Goal: Task Accomplishment & Management: Use online tool/utility

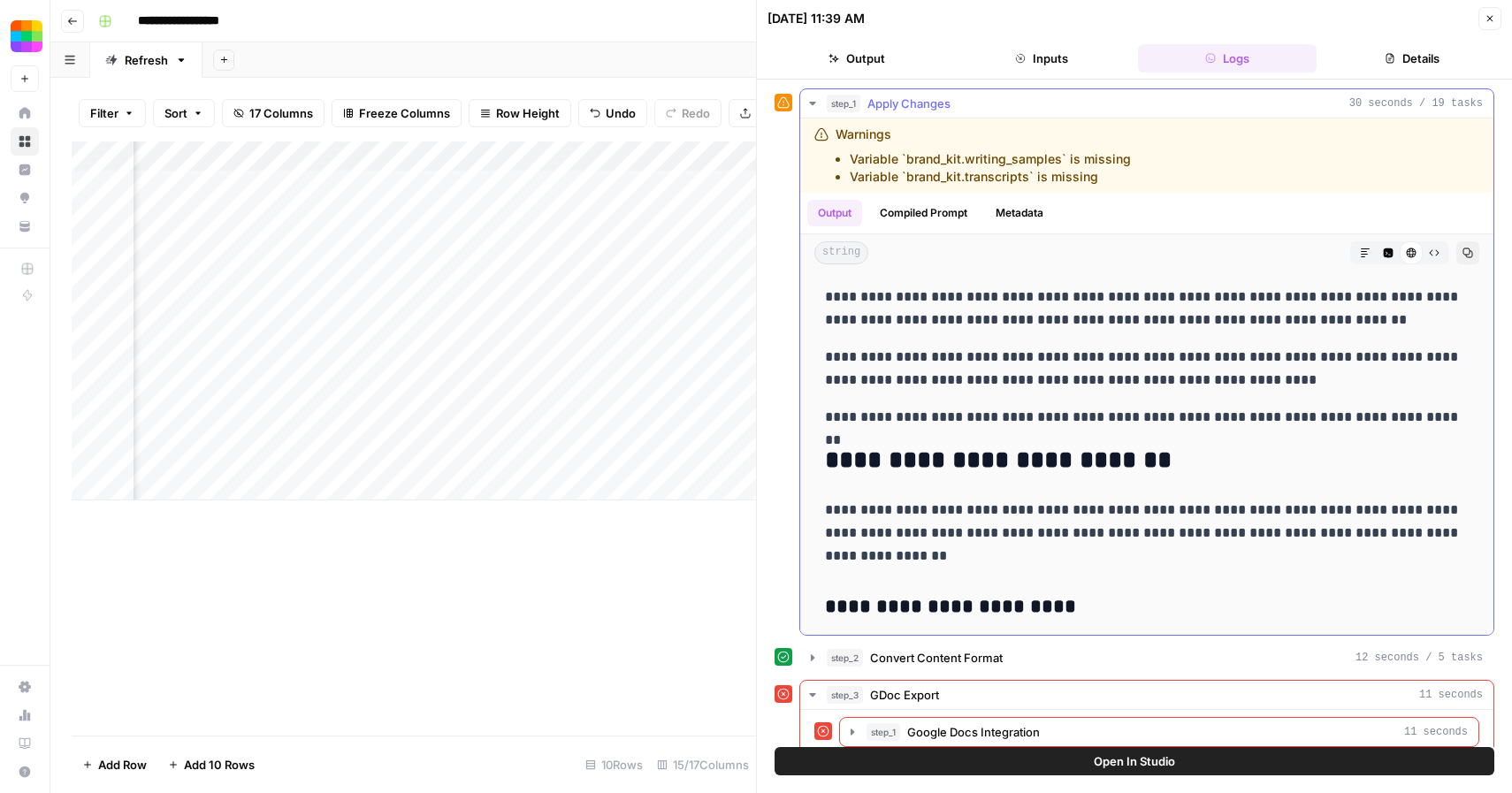
scroll to position [534, 0]
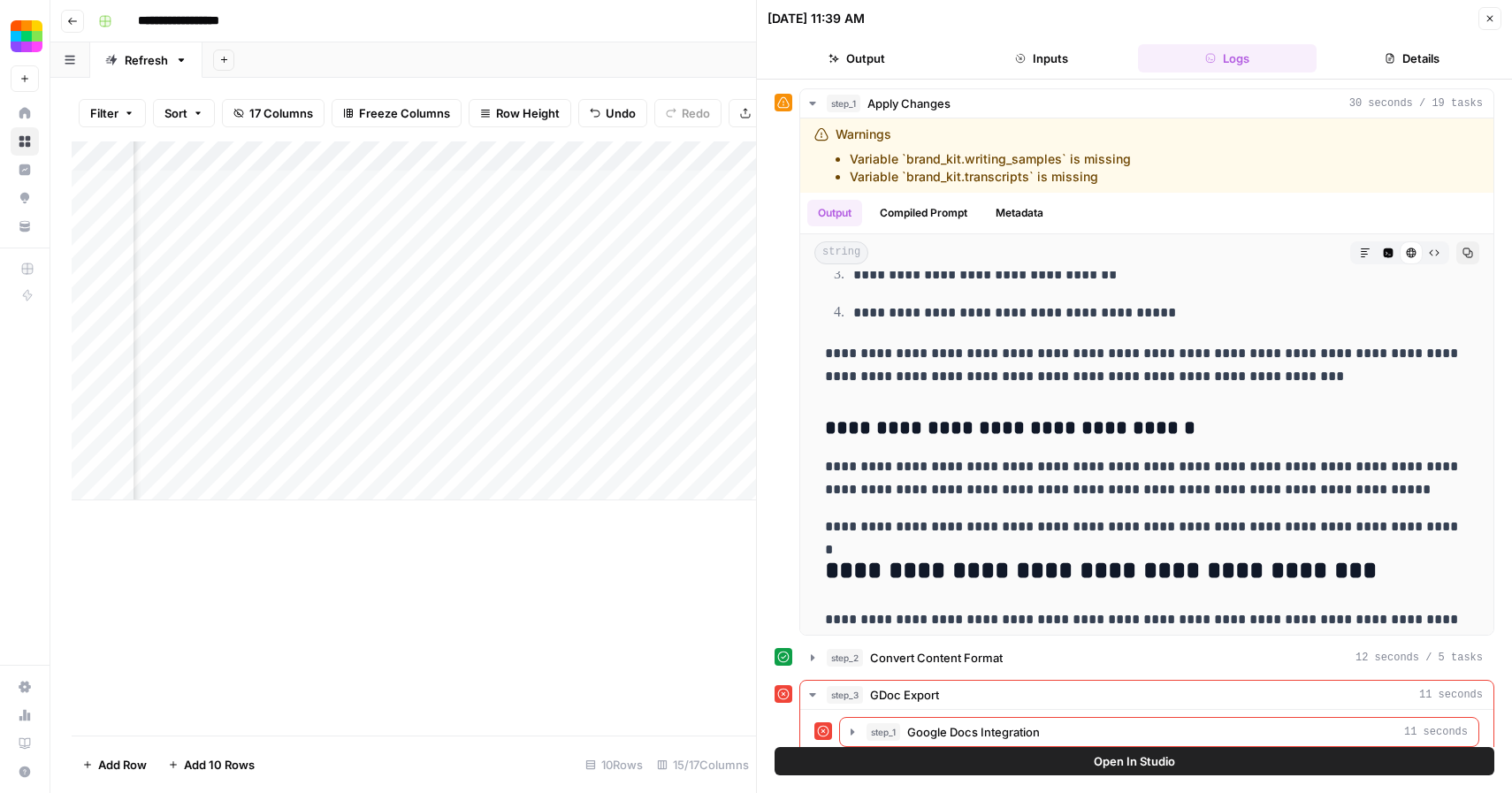
click at [1496, 16] on button "Close" at bounding box center [1489, 18] width 23 height 23
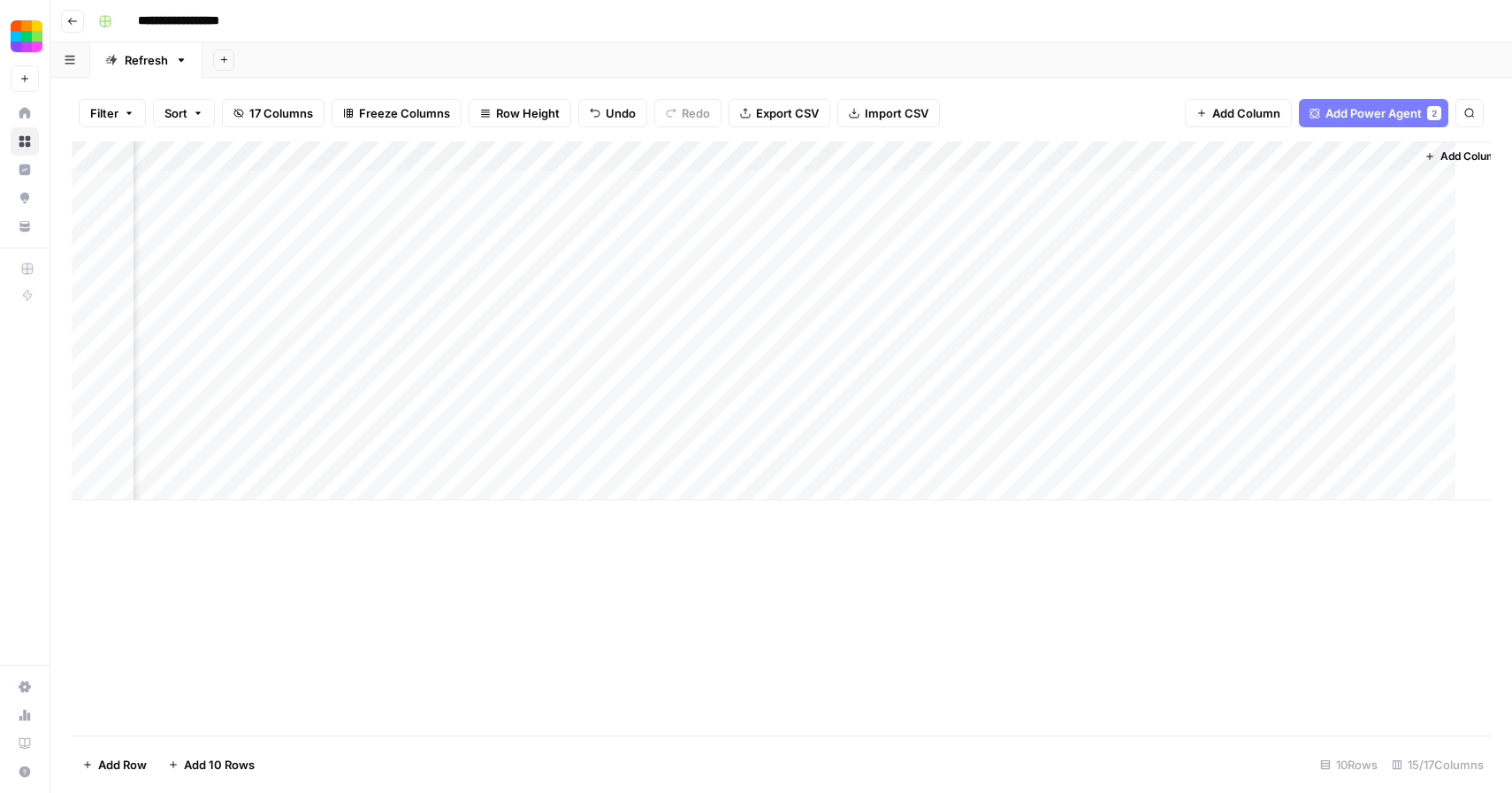
scroll to position [0, 1794]
click at [1212, 187] on div "Add Column" at bounding box center [781, 321] width 1419 height 359
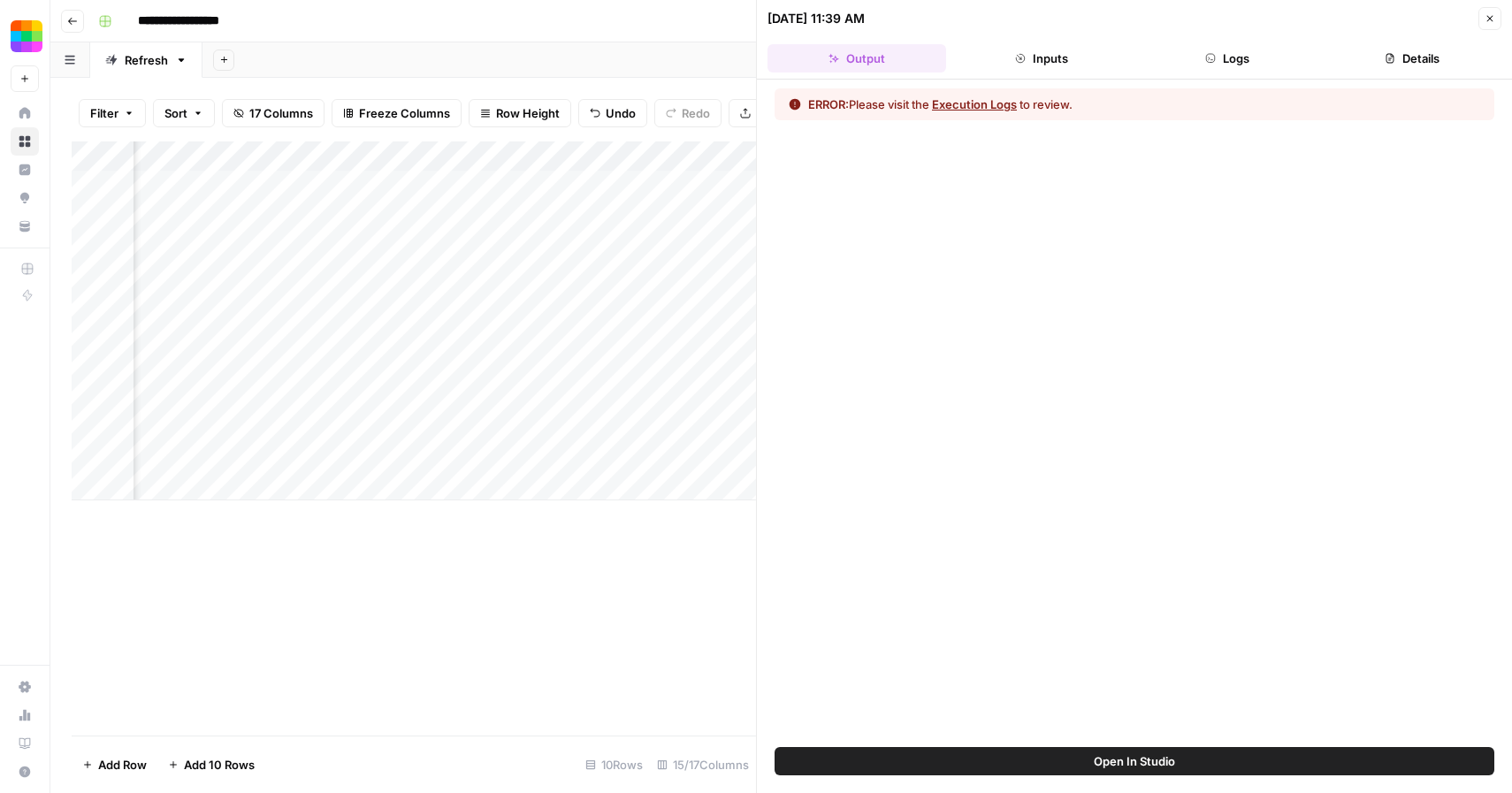
click at [1004, 102] on button "Execution Logs" at bounding box center [974, 105] width 85 height 18
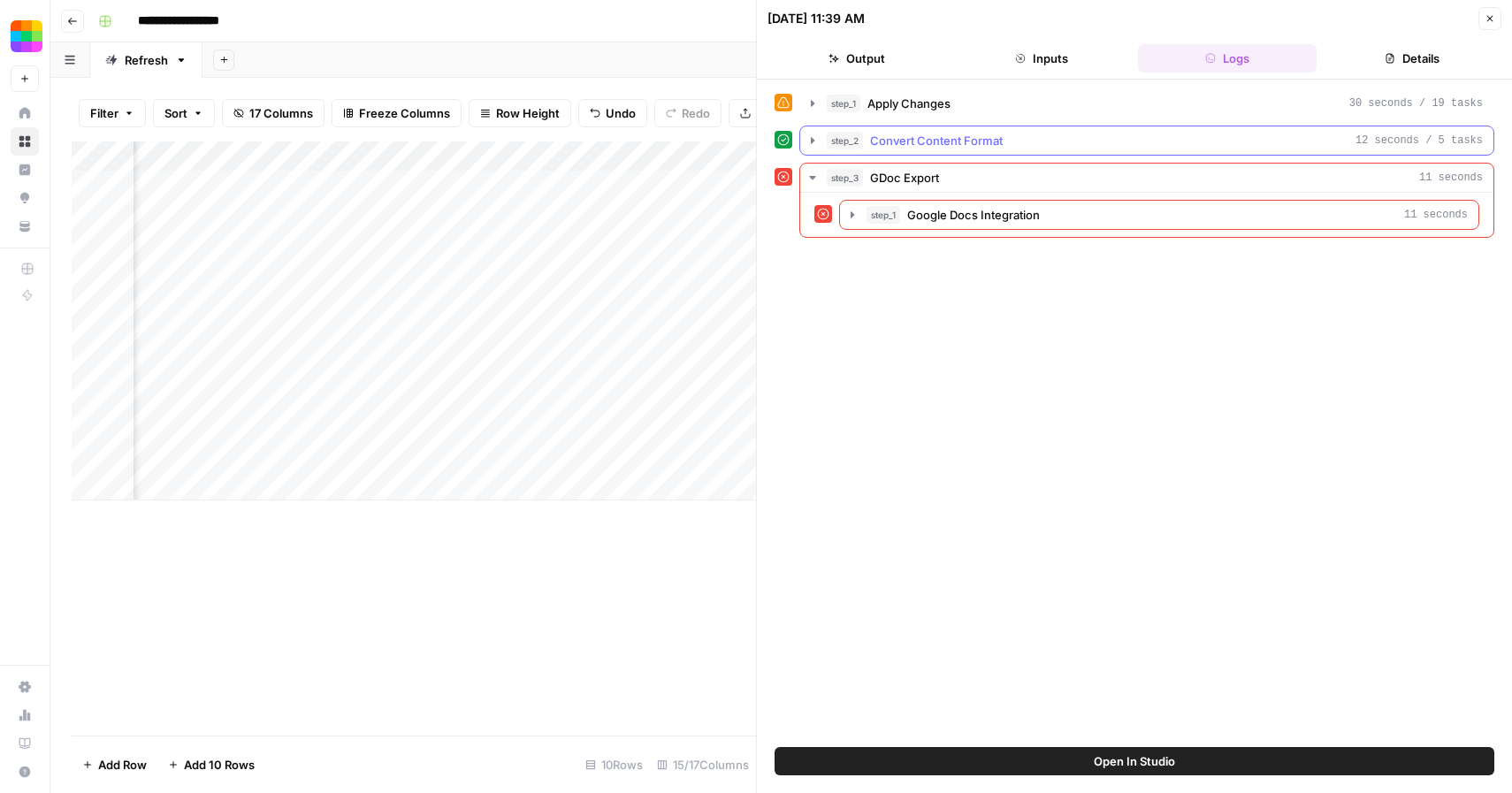
click at [936, 132] on span "Convert Content Format" at bounding box center [936, 141] width 133 height 18
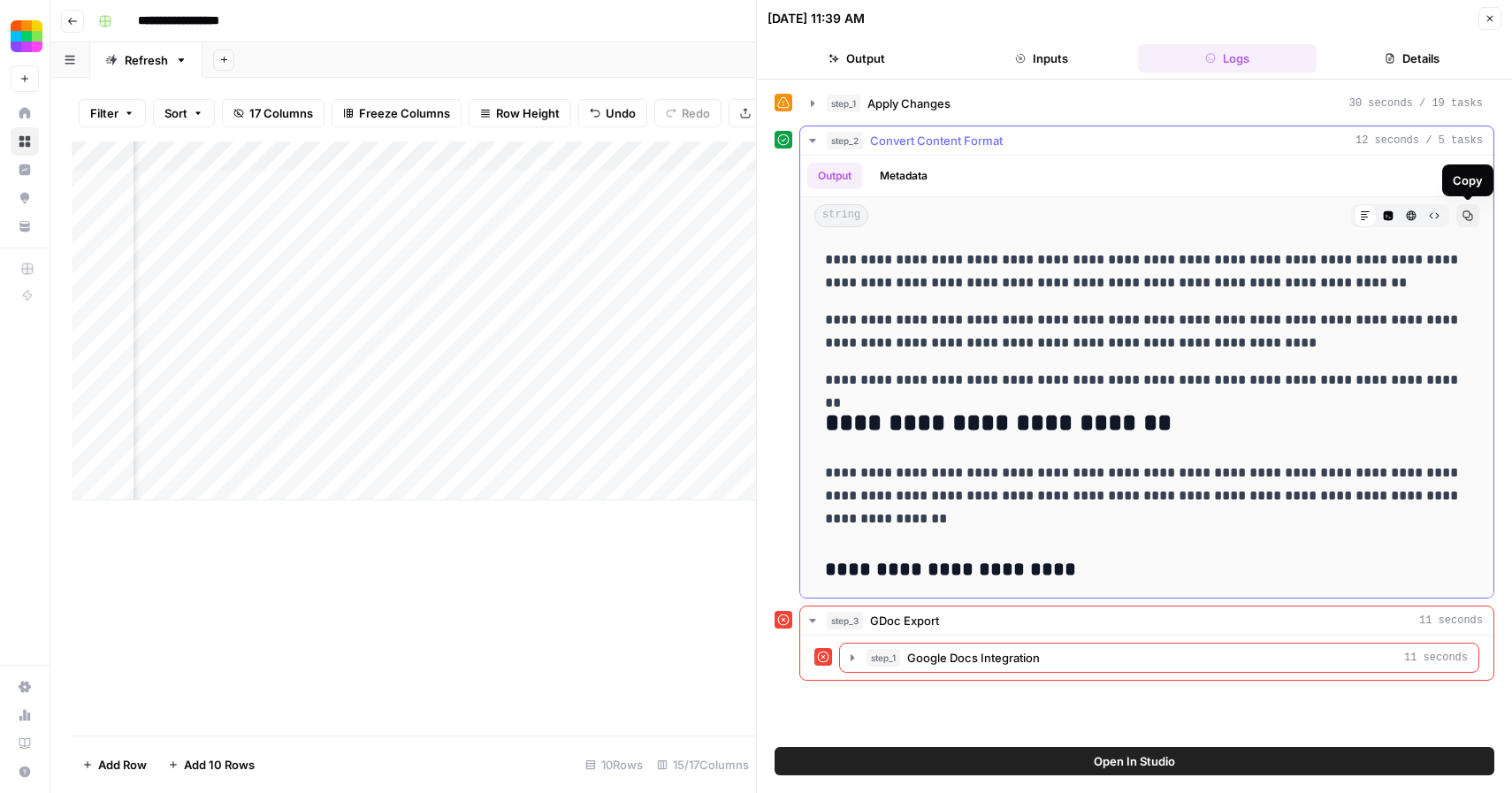
click at [1467, 214] on icon "button" at bounding box center [1467, 216] width 11 height 11
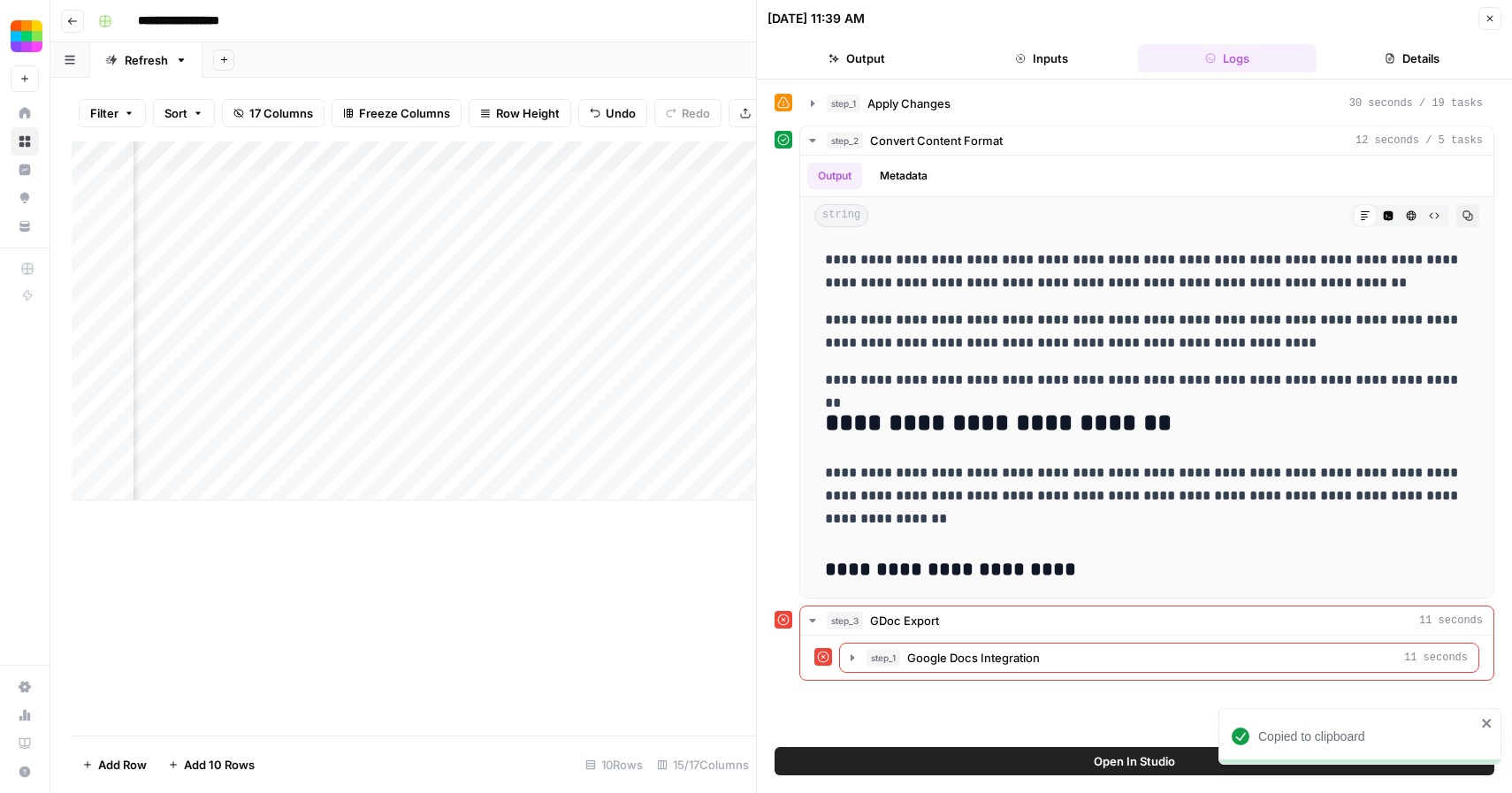
click at [1491, 23] on icon "button" at bounding box center [1489, 18] width 11 height 11
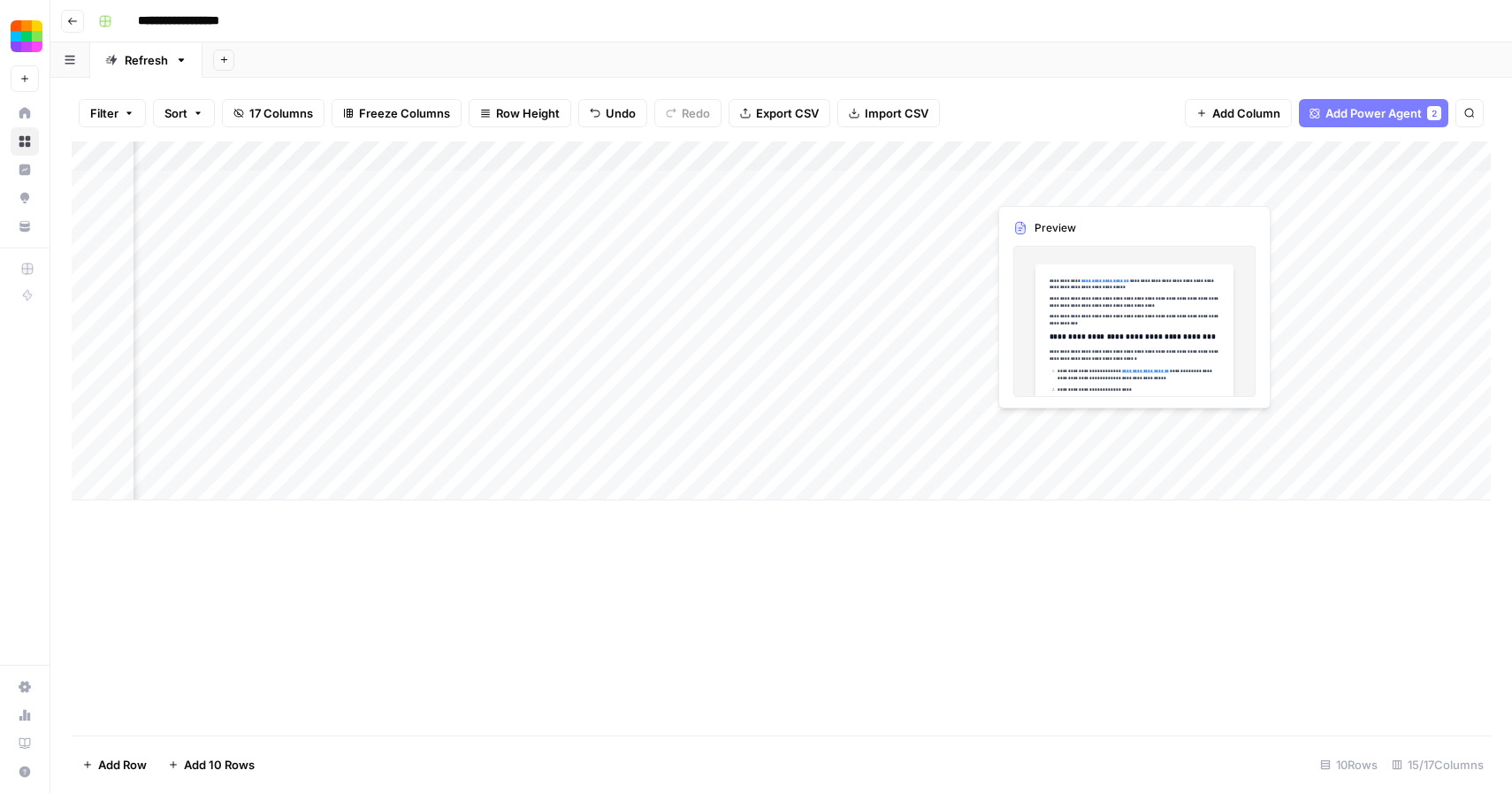
scroll to position [0, 1815]
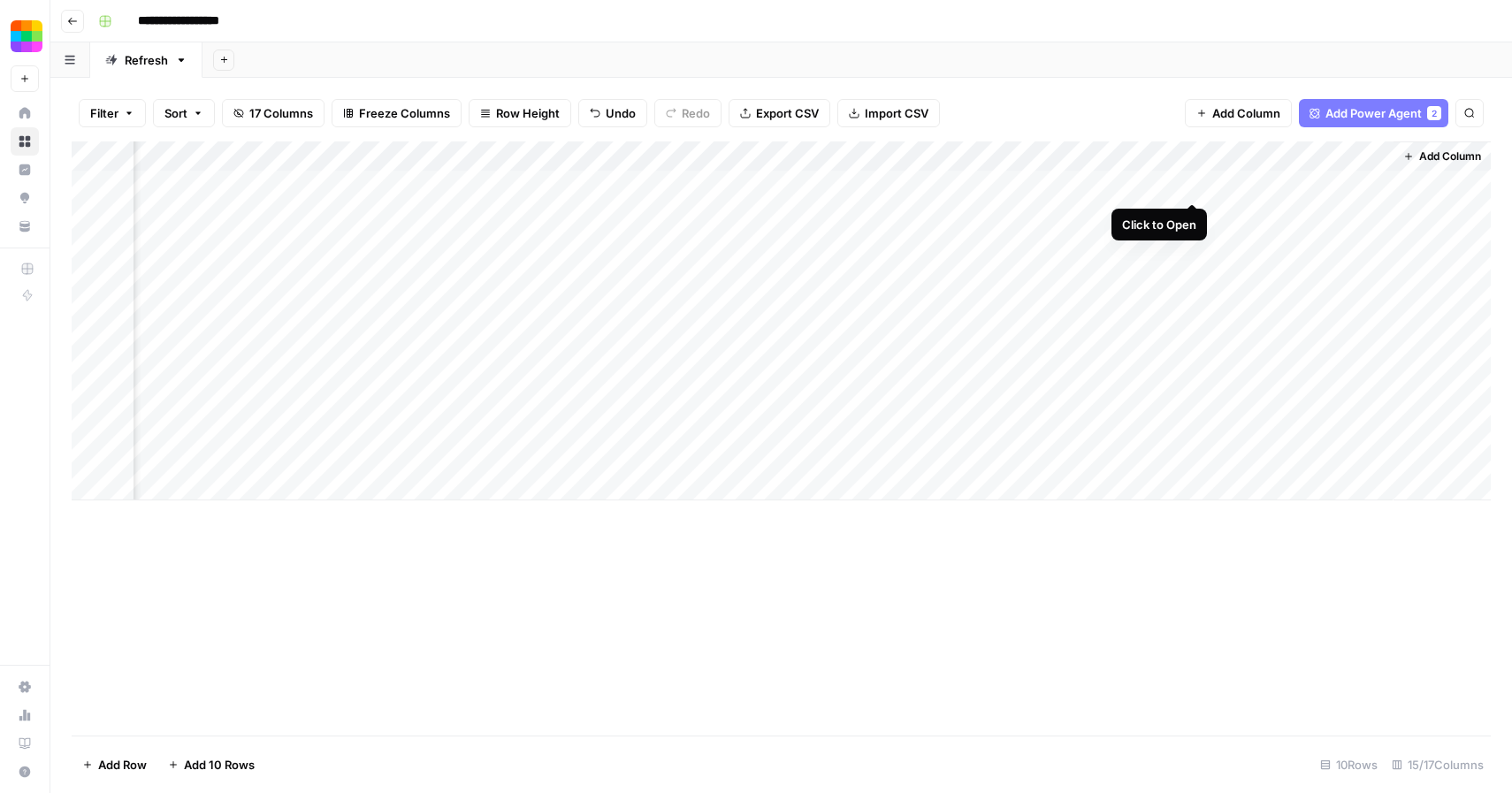
click at [1191, 181] on div "Add Column" at bounding box center [781, 321] width 1419 height 359
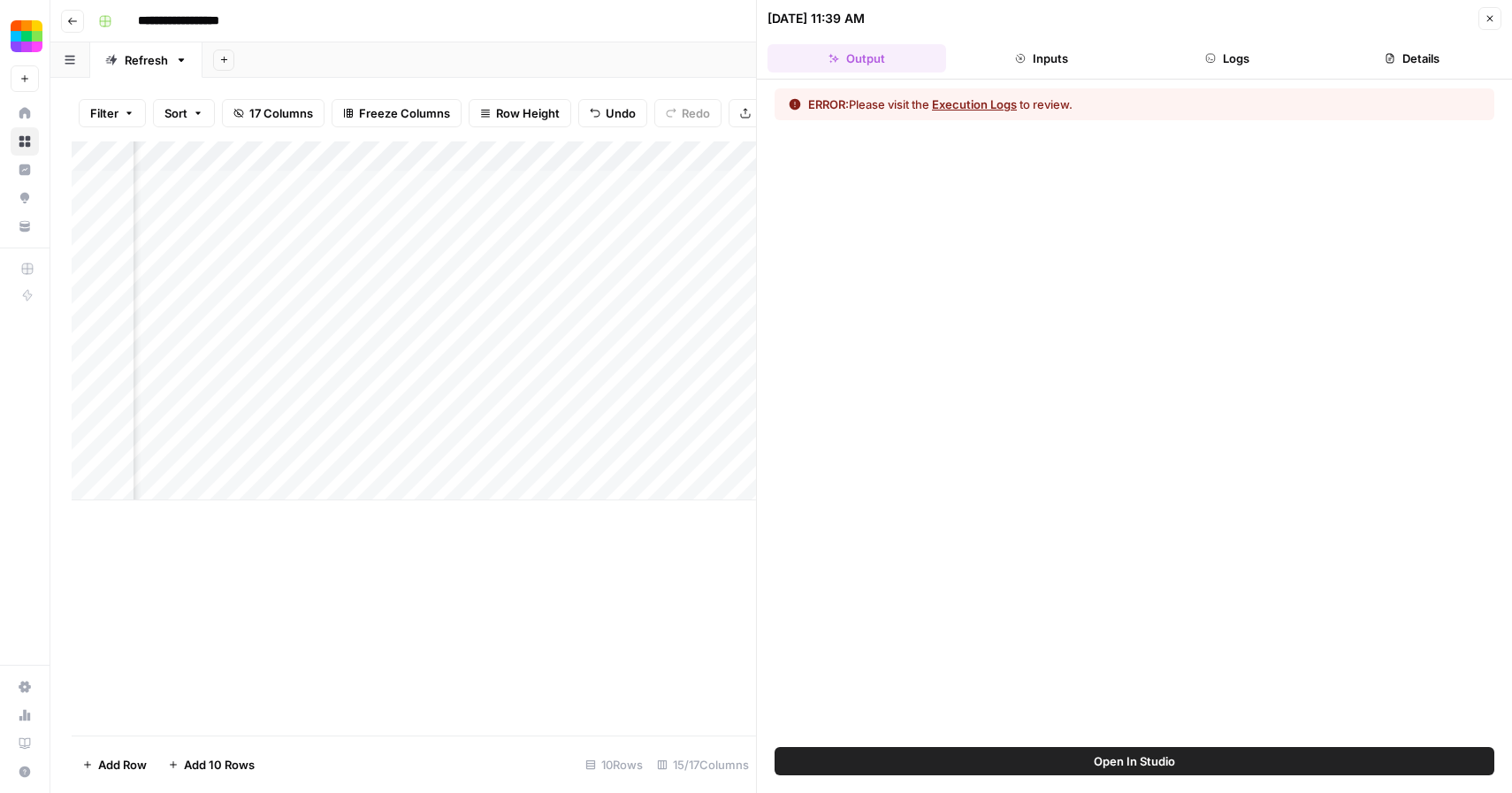
click at [998, 110] on button "Execution Logs" at bounding box center [974, 105] width 85 height 18
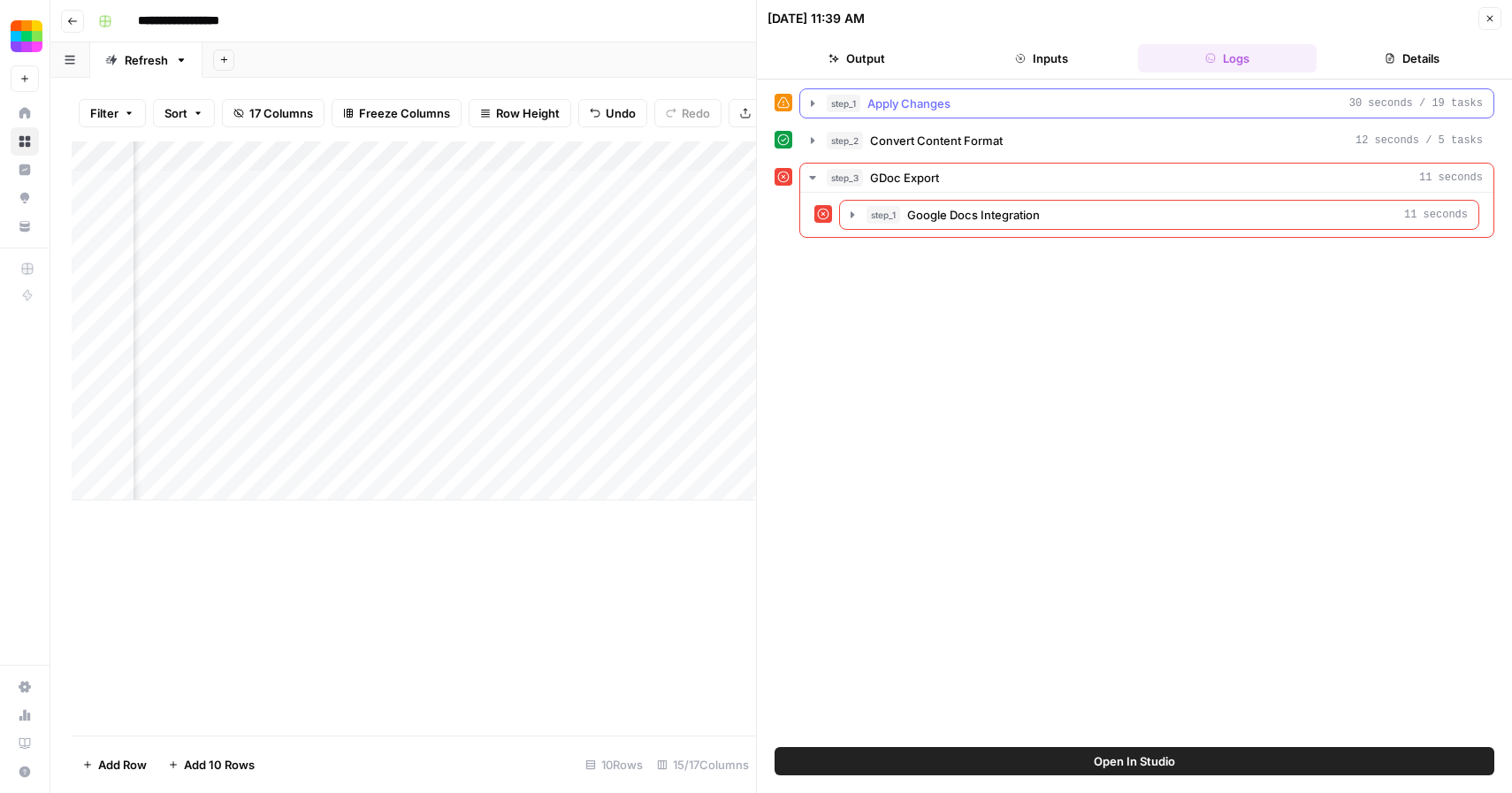
click at [817, 100] on icon "button" at bounding box center [812, 103] width 14 height 14
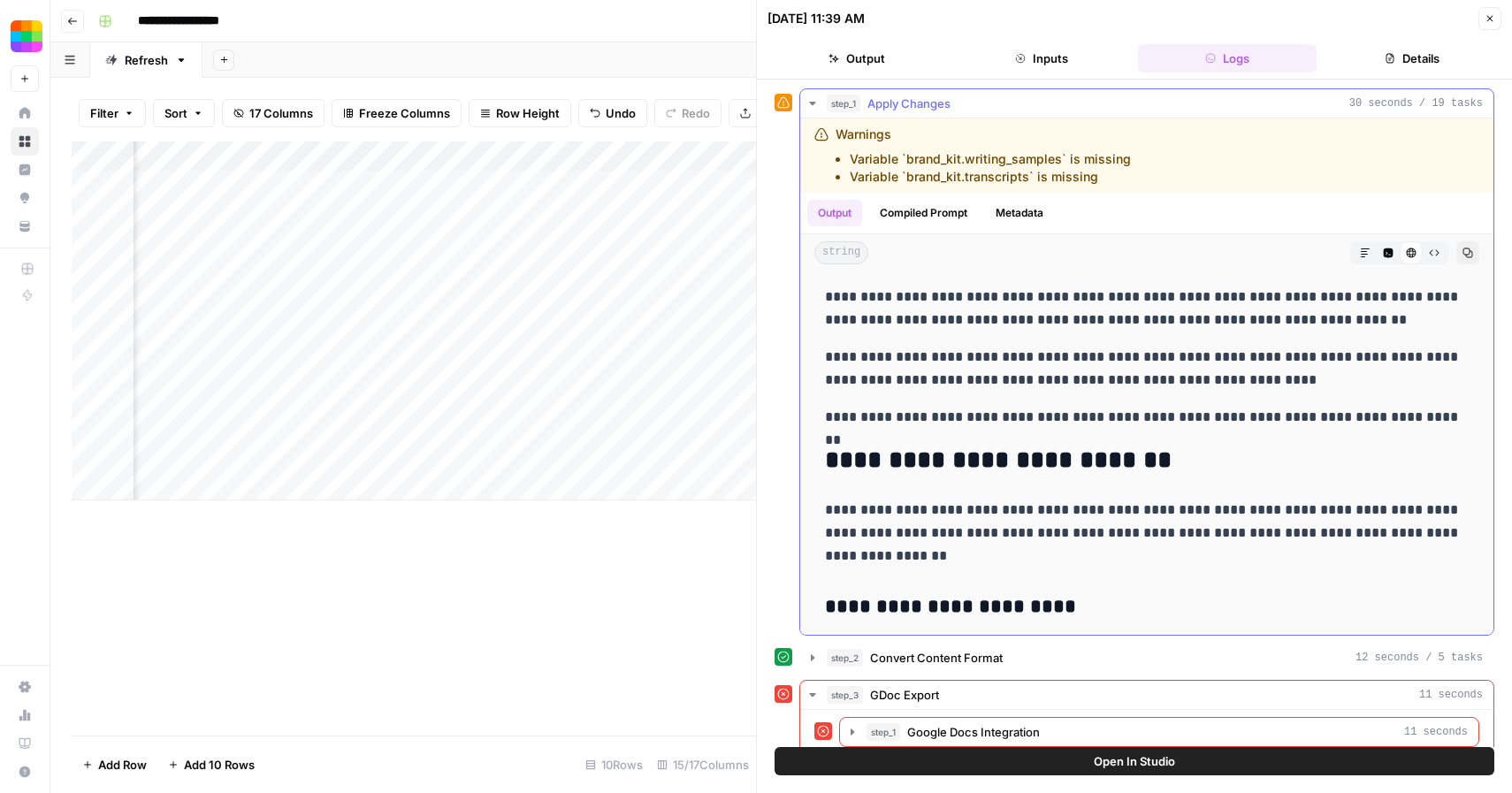
click at [1475, 254] on button "Copy" at bounding box center [1467, 253] width 23 height 23
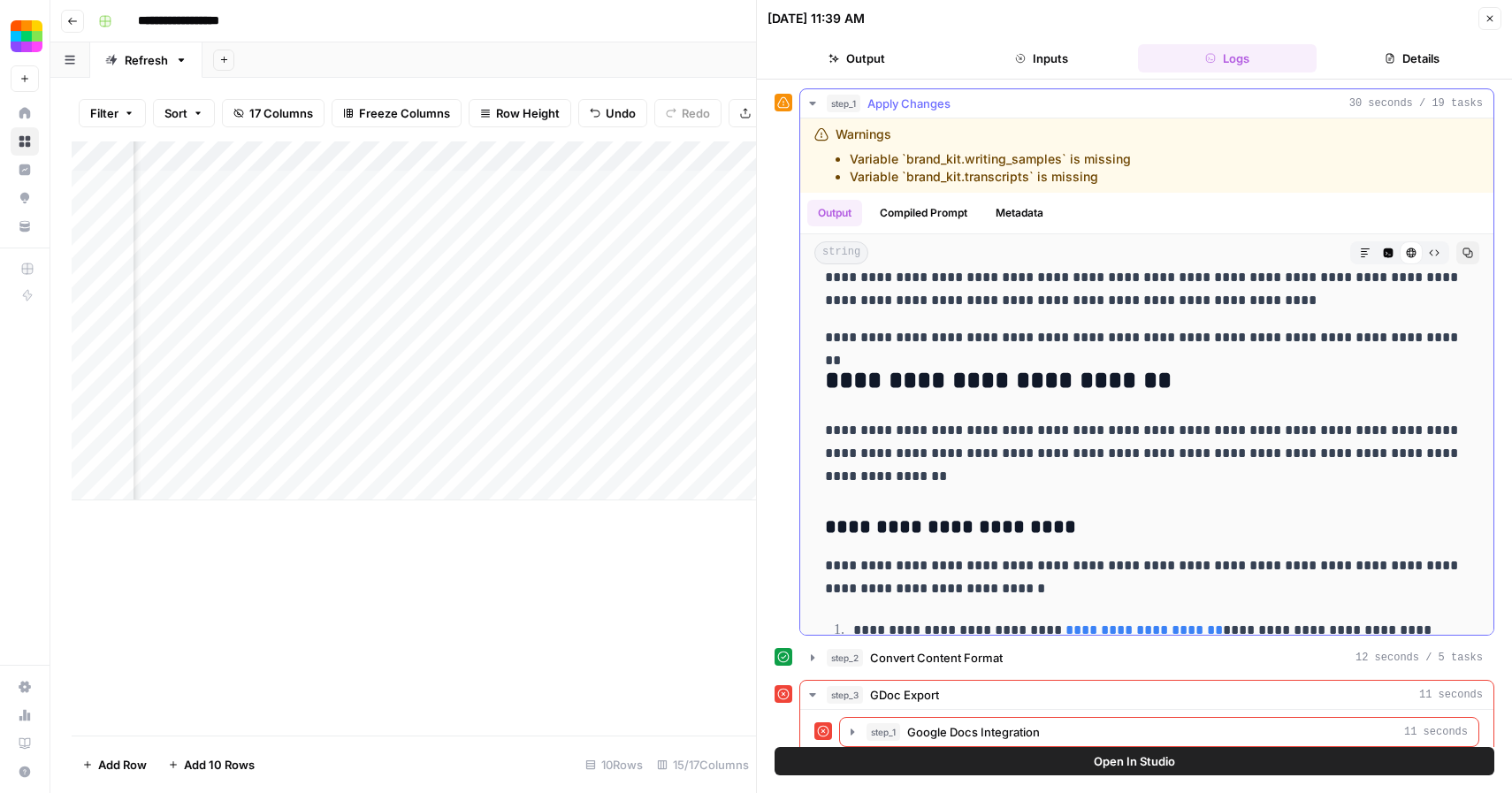
scroll to position [89, 0]
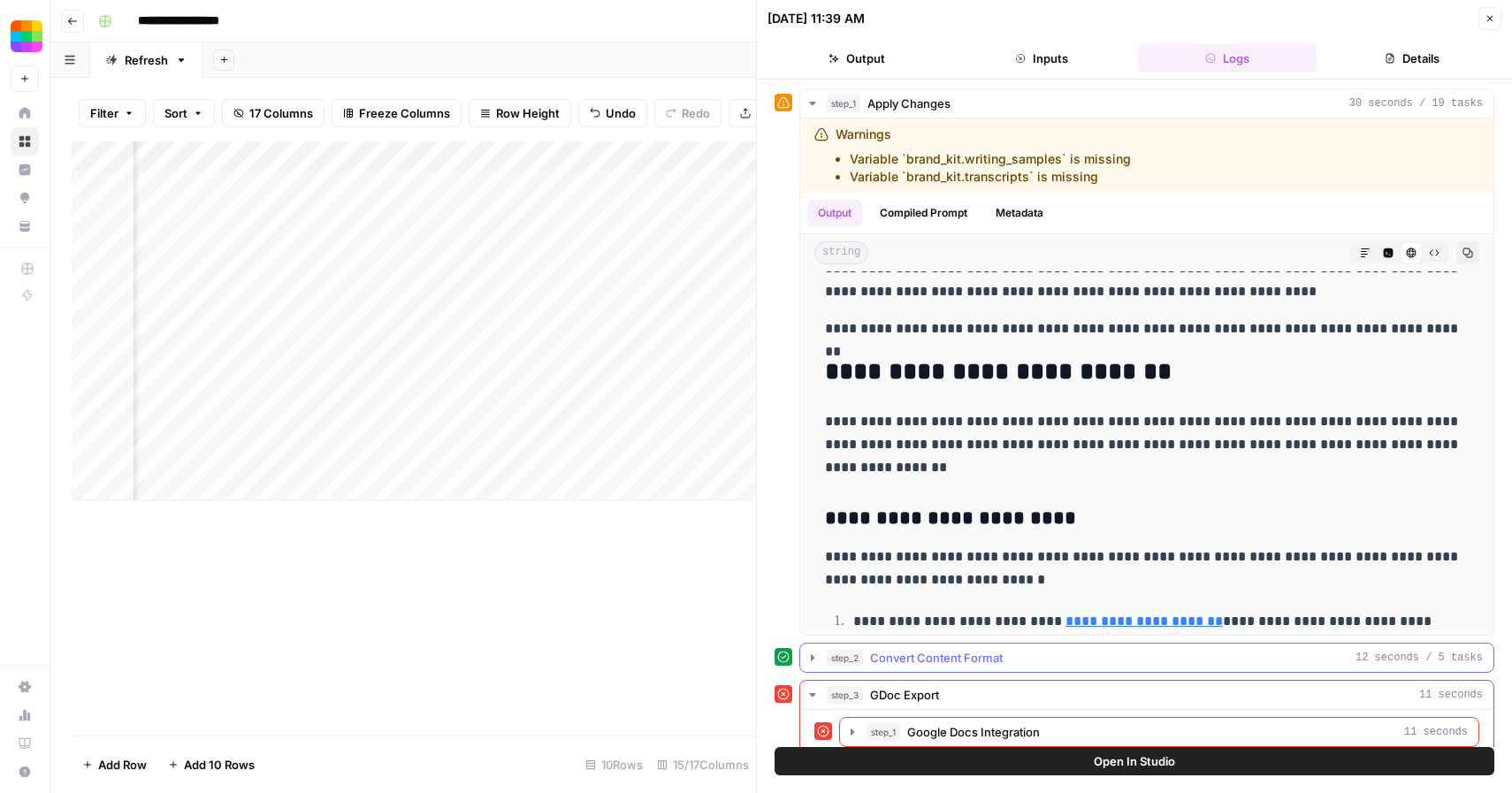
click at [900, 655] on span "Convert Content Format" at bounding box center [936, 658] width 133 height 18
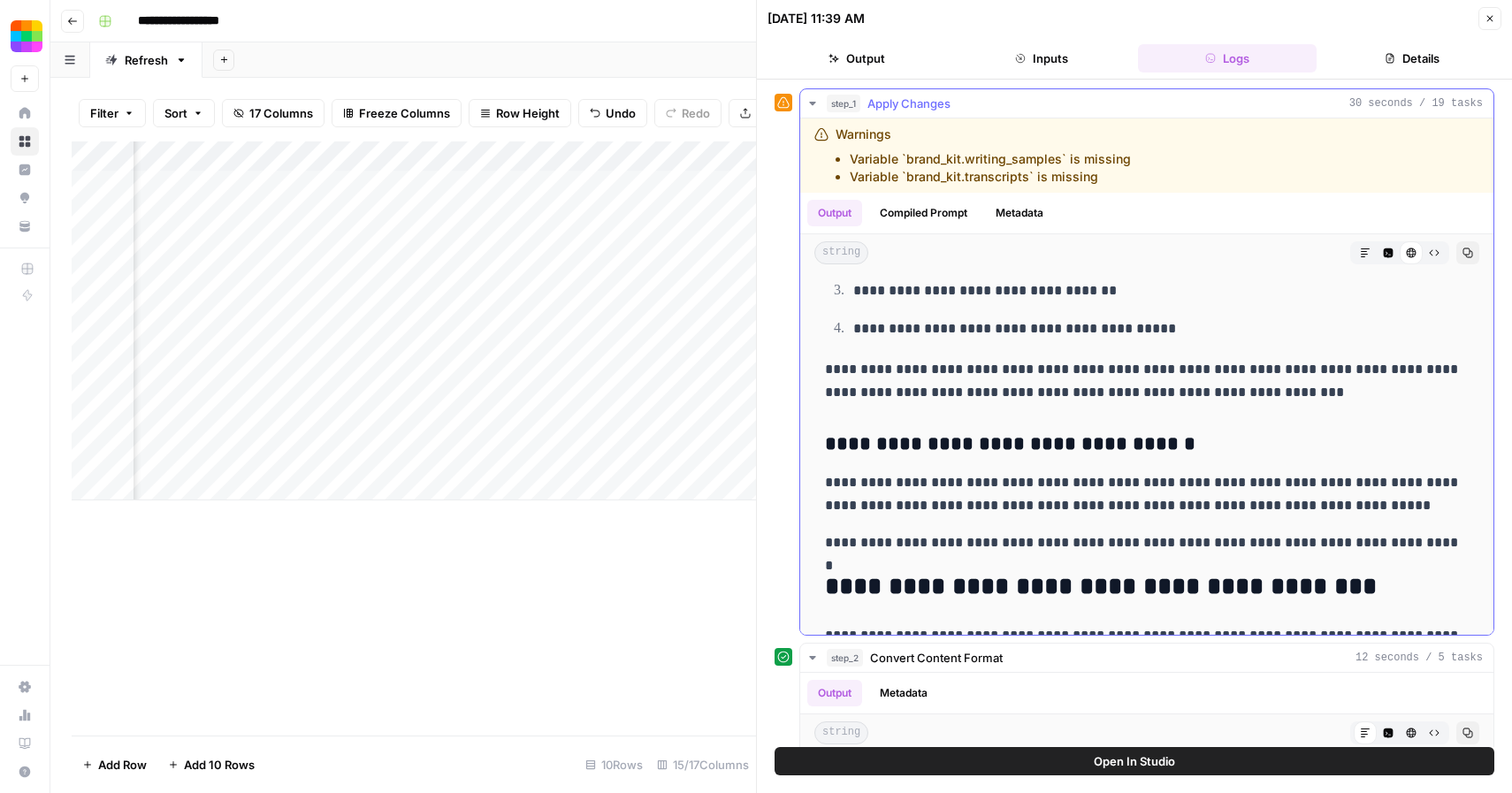
scroll to position [519, 0]
click at [813, 103] on icon "button" at bounding box center [812, 104] width 6 height 4
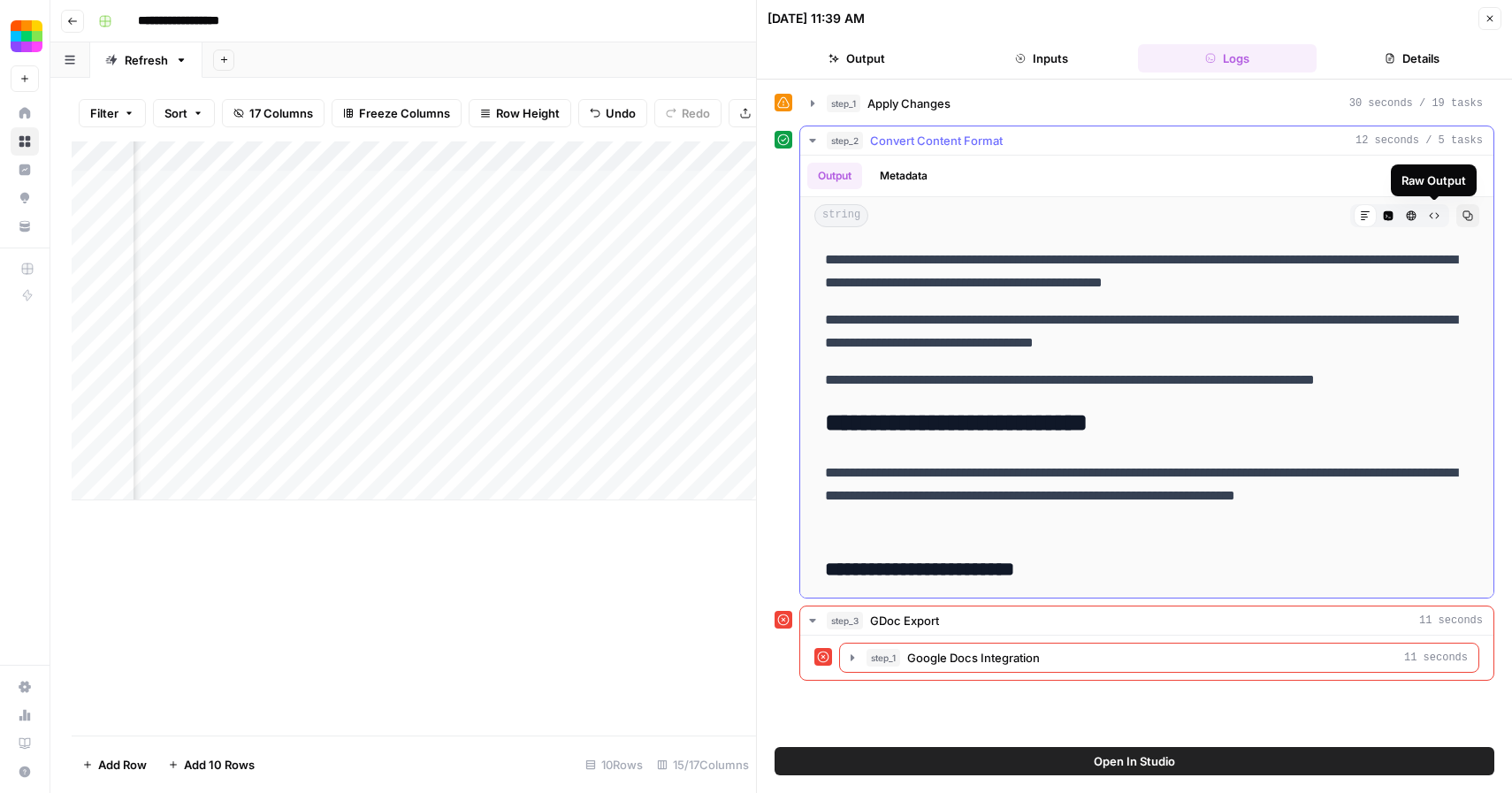
click at [1430, 213] on icon "button" at bounding box center [1433, 216] width 11 height 11
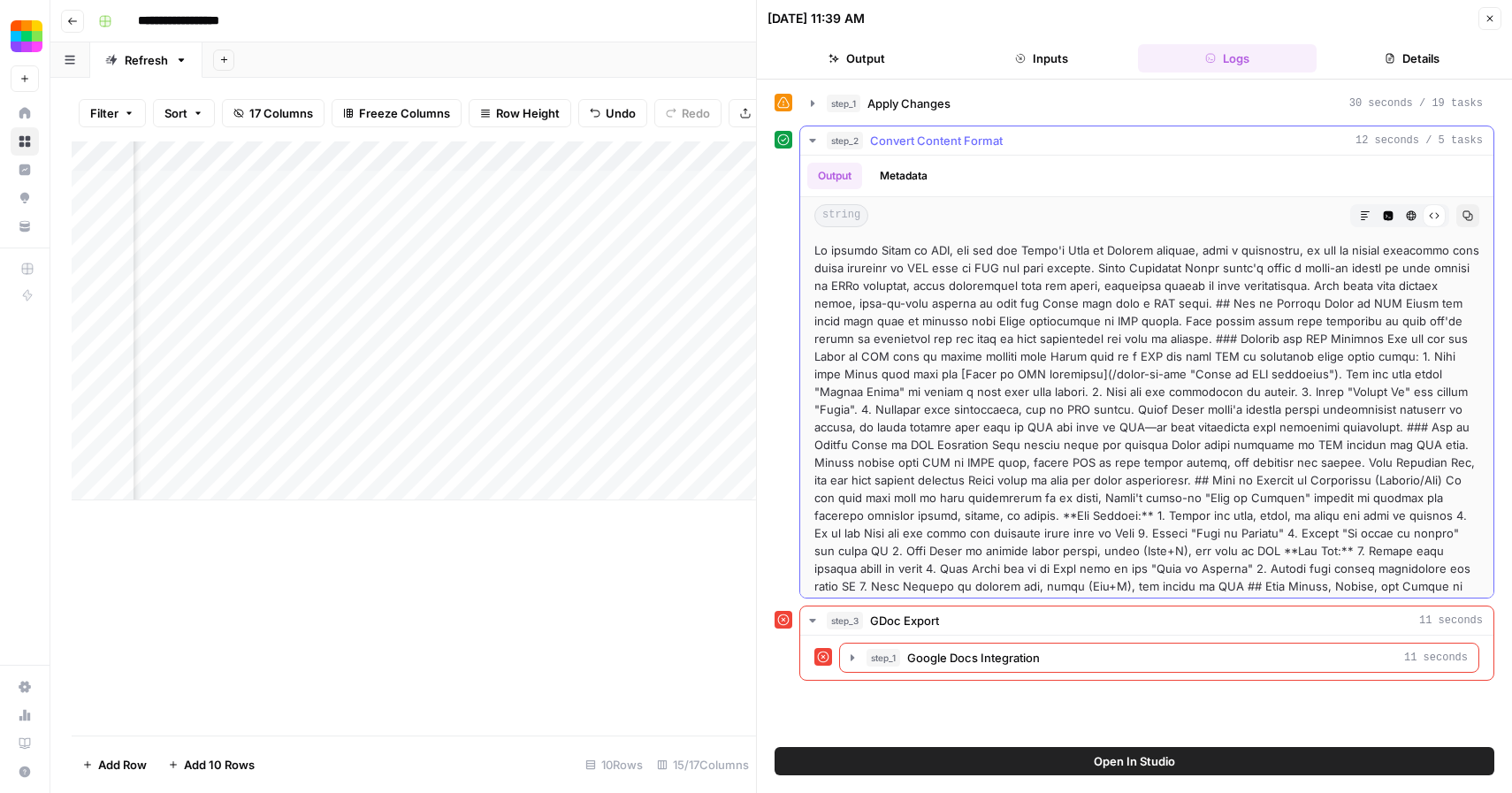
click at [1407, 214] on icon "button" at bounding box center [1411, 217] width 10 height 10
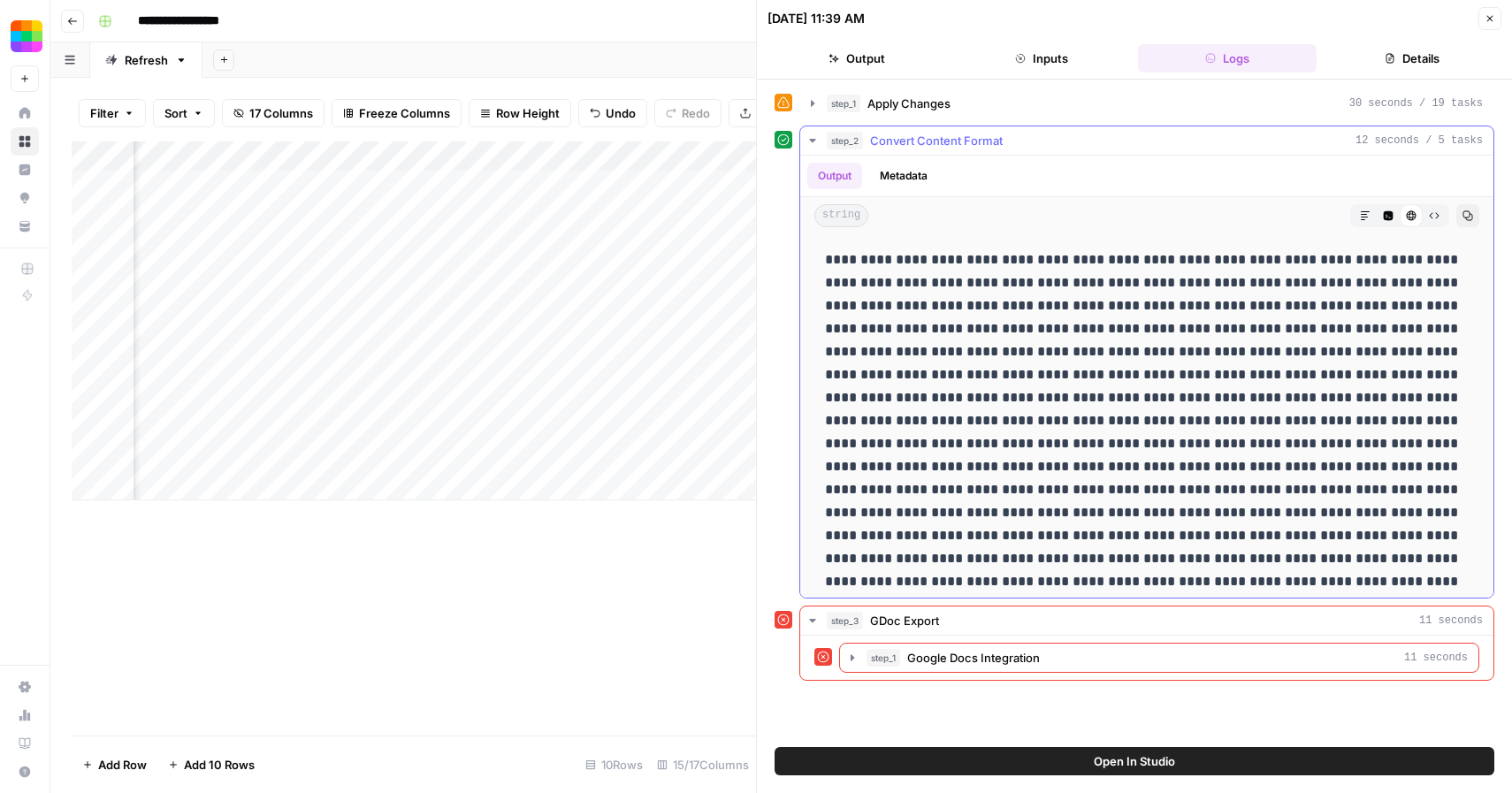
click at [1389, 216] on icon "button" at bounding box center [1388, 217] width 10 height 10
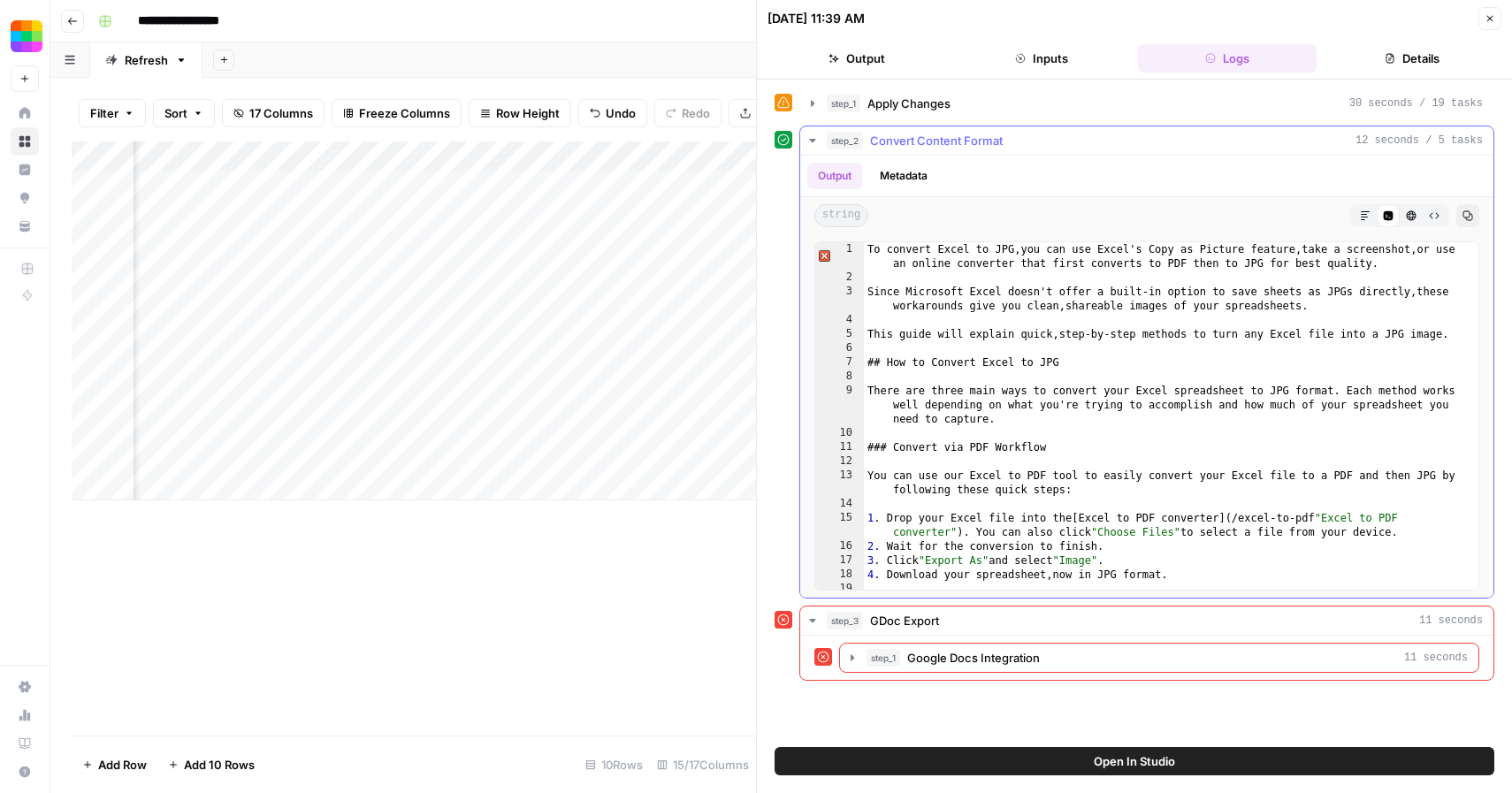
click at [1367, 216] on icon "button" at bounding box center [1364, 216] width 11 height 11
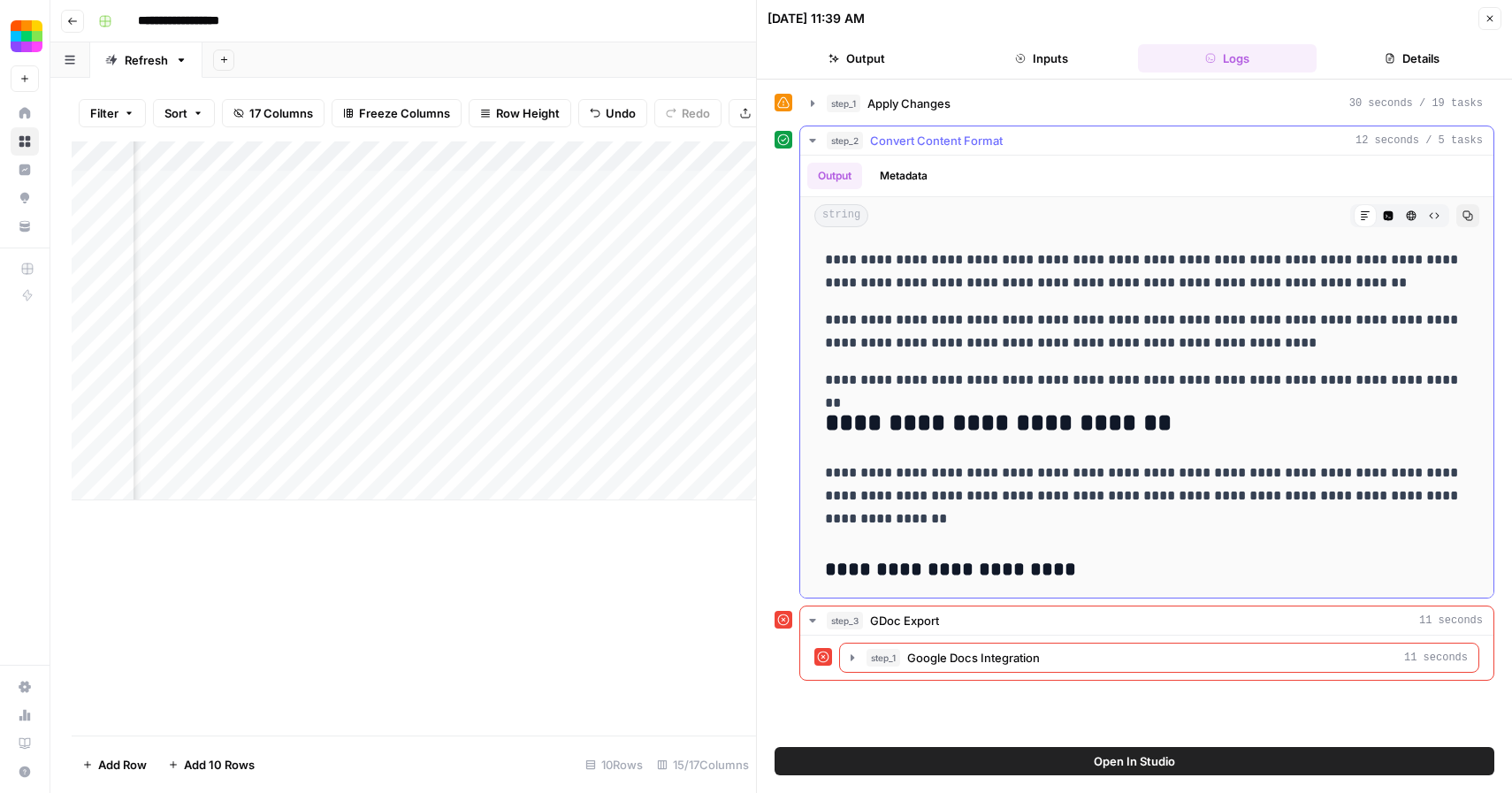
click at [1067, 277] on p "**********" at bounding box center [1146, 272] width 643 height 46
click at [828, 259] on p "**********" at bounding box center [1146, 272] width 643 height 46
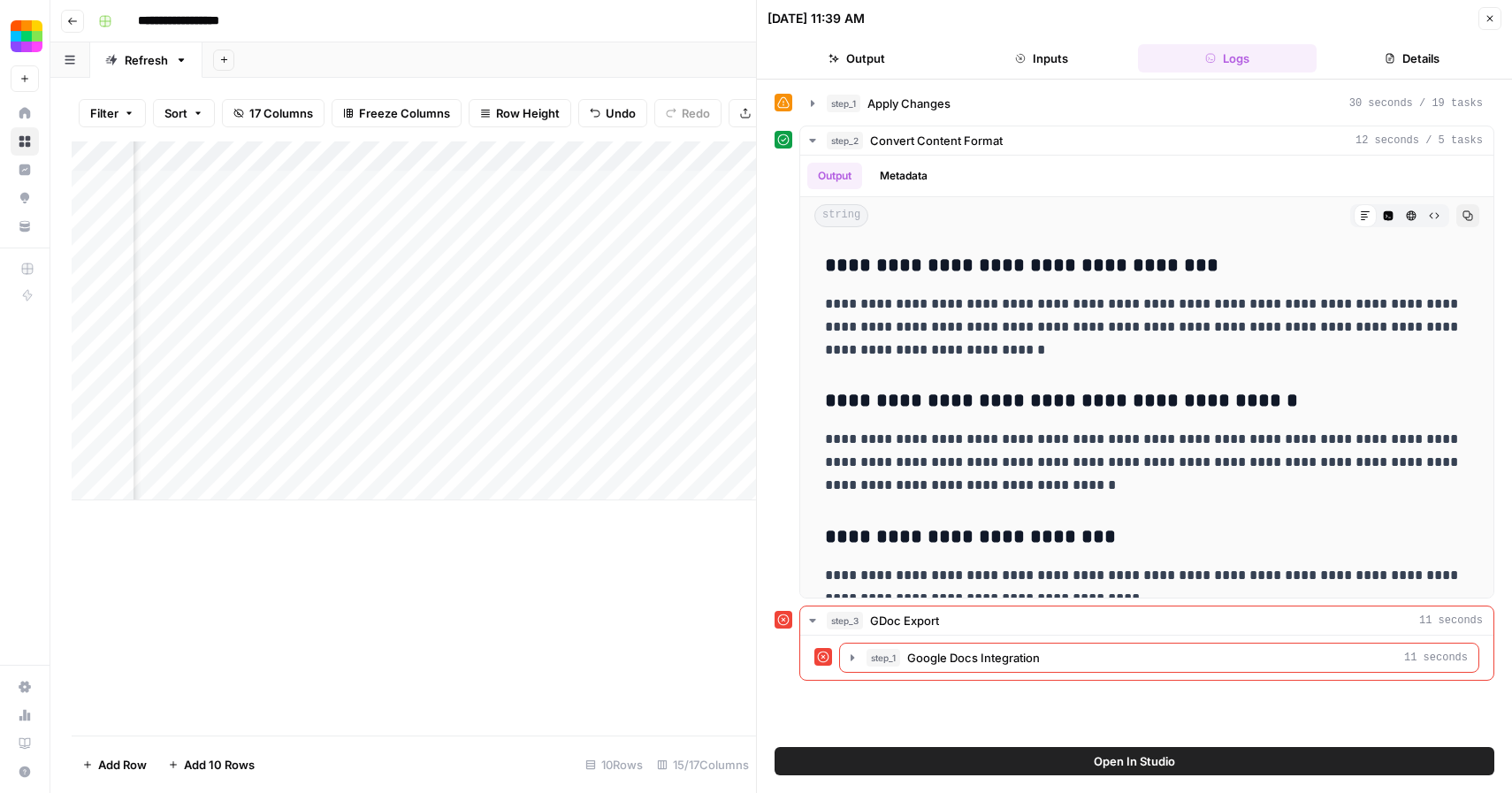
scroll to position [3195, 0]
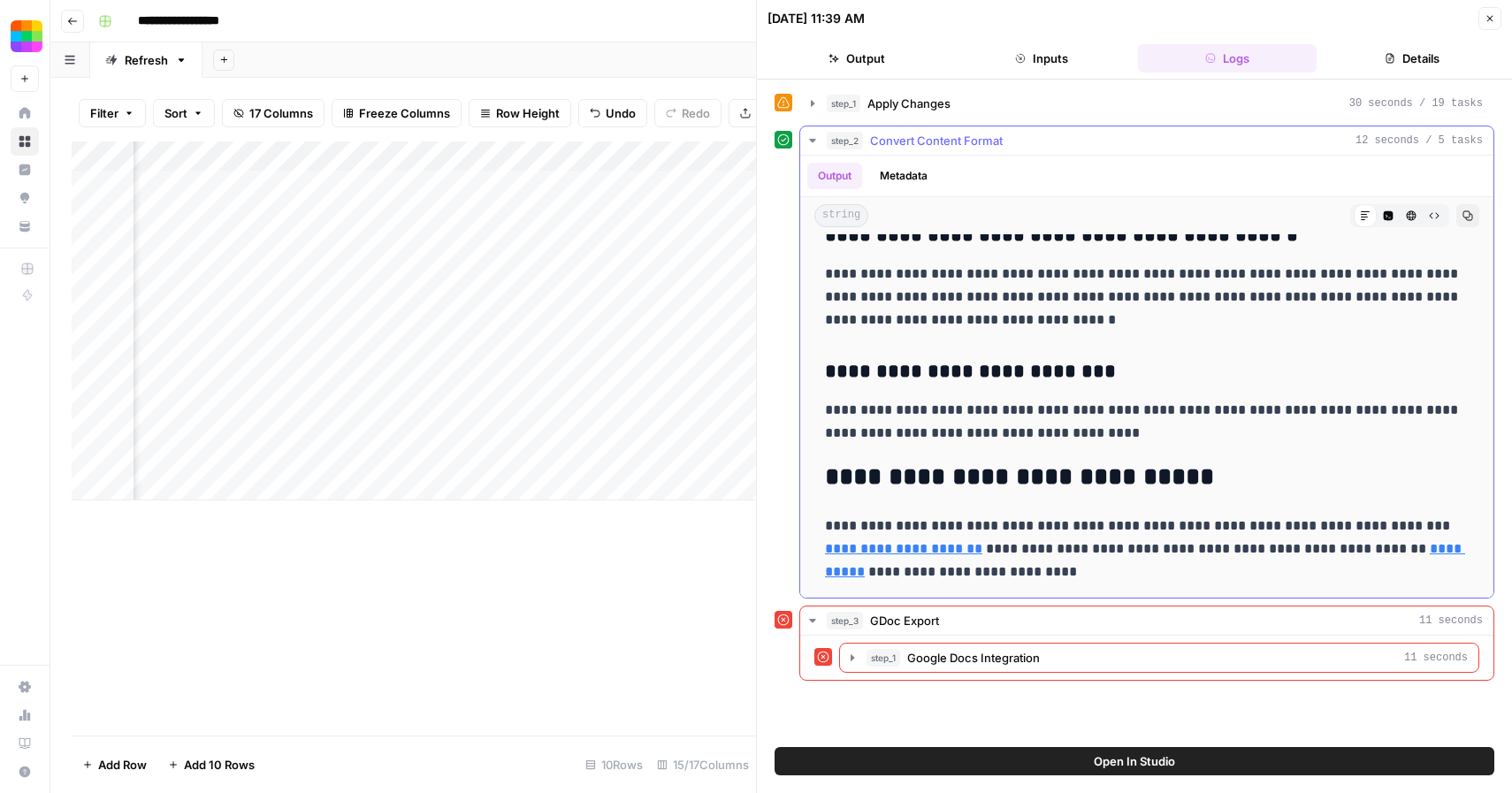
drag, startPoint x: 828, startPoint y: 259, endPoint x: 1029, endPoint y: 576, distance: 375.4
copy div "**********"
click at [783, 416] on div "**********" at bounding box center [1134, 363] width 720 height 473
click at [1489, 21] on icon "button" at bounding box center [1489, 18] width 11 height 11
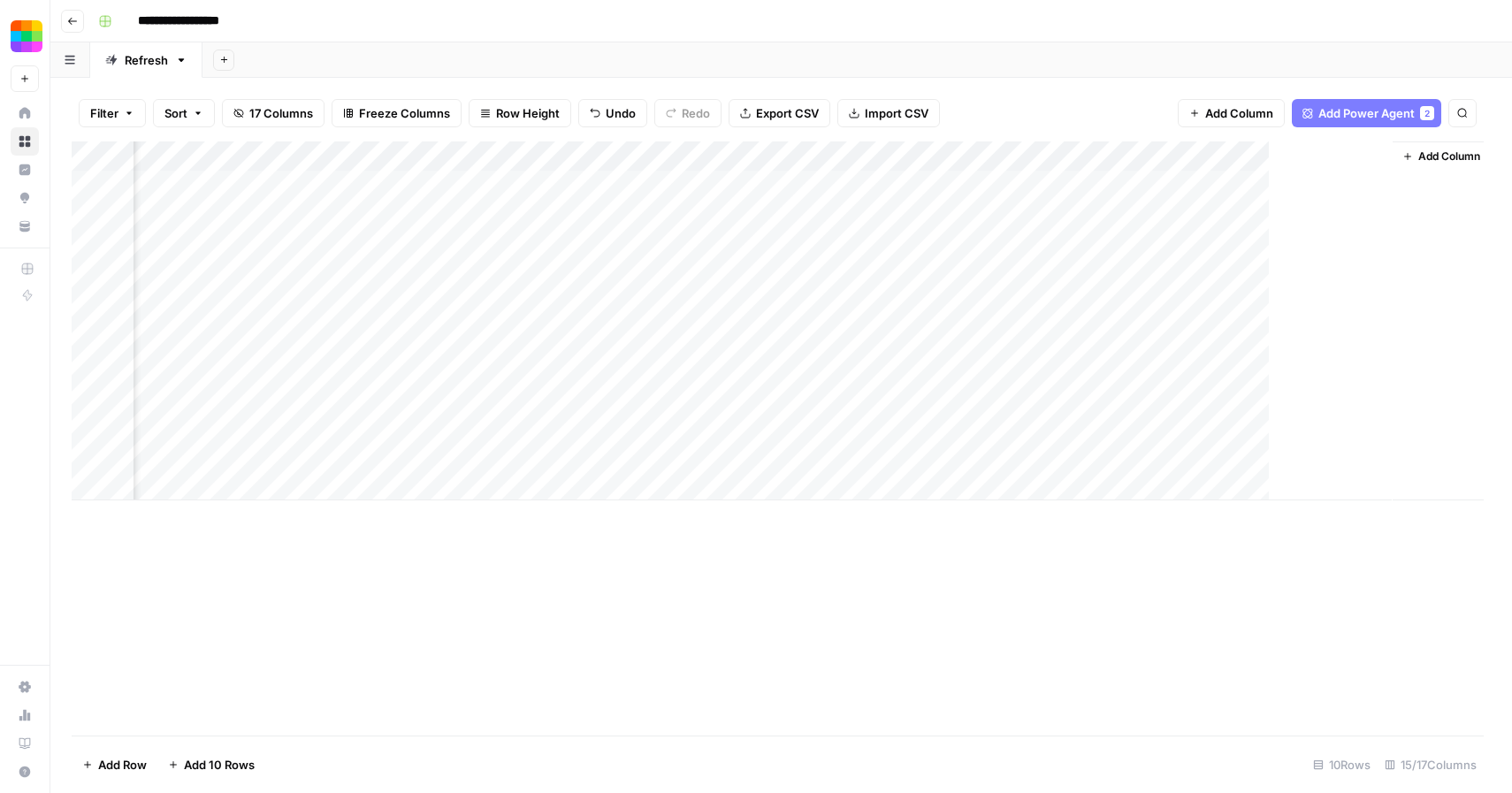
scroll to position [0, 1794]
click at [1215, 216] on div "Add Column" at bounding box center [781, 321] width 1419 height 359
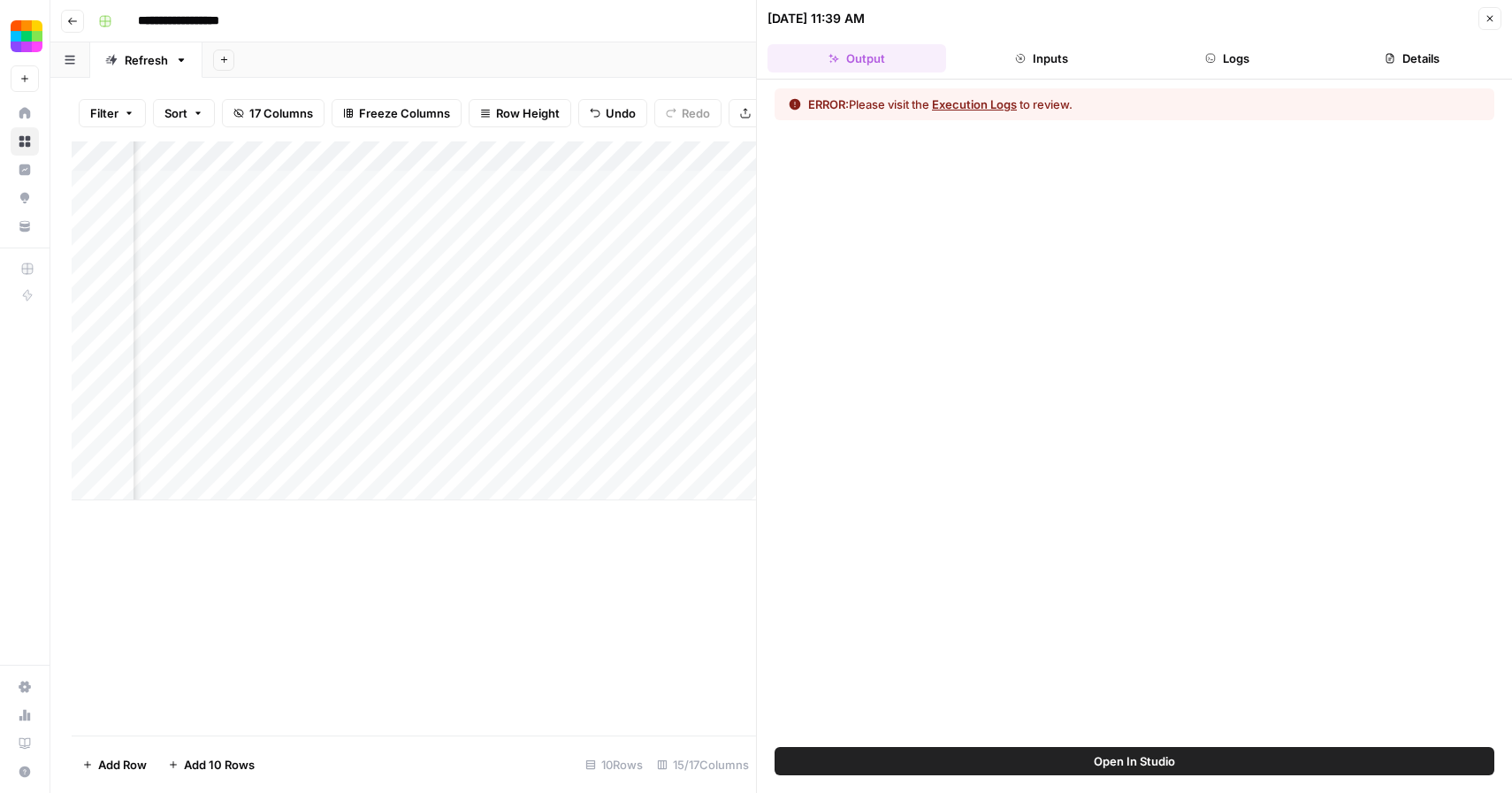
click at [976, 108] on button "Execution Logs" at bounding box center [974, 105] width 85 height 18
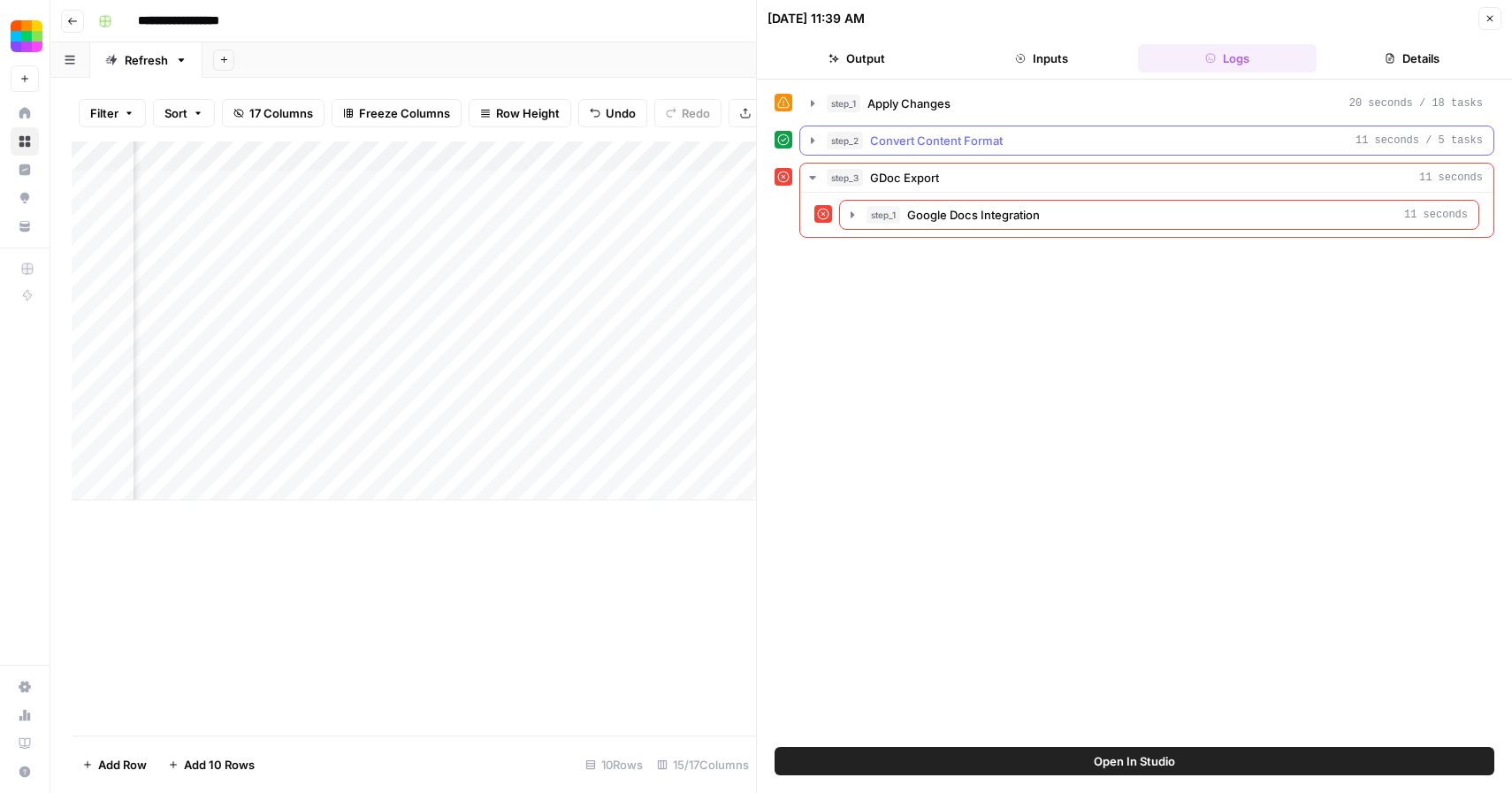
click at [935, 137] on span "Convert Content Format" at bounding box center [936, 141] width 133 height 18
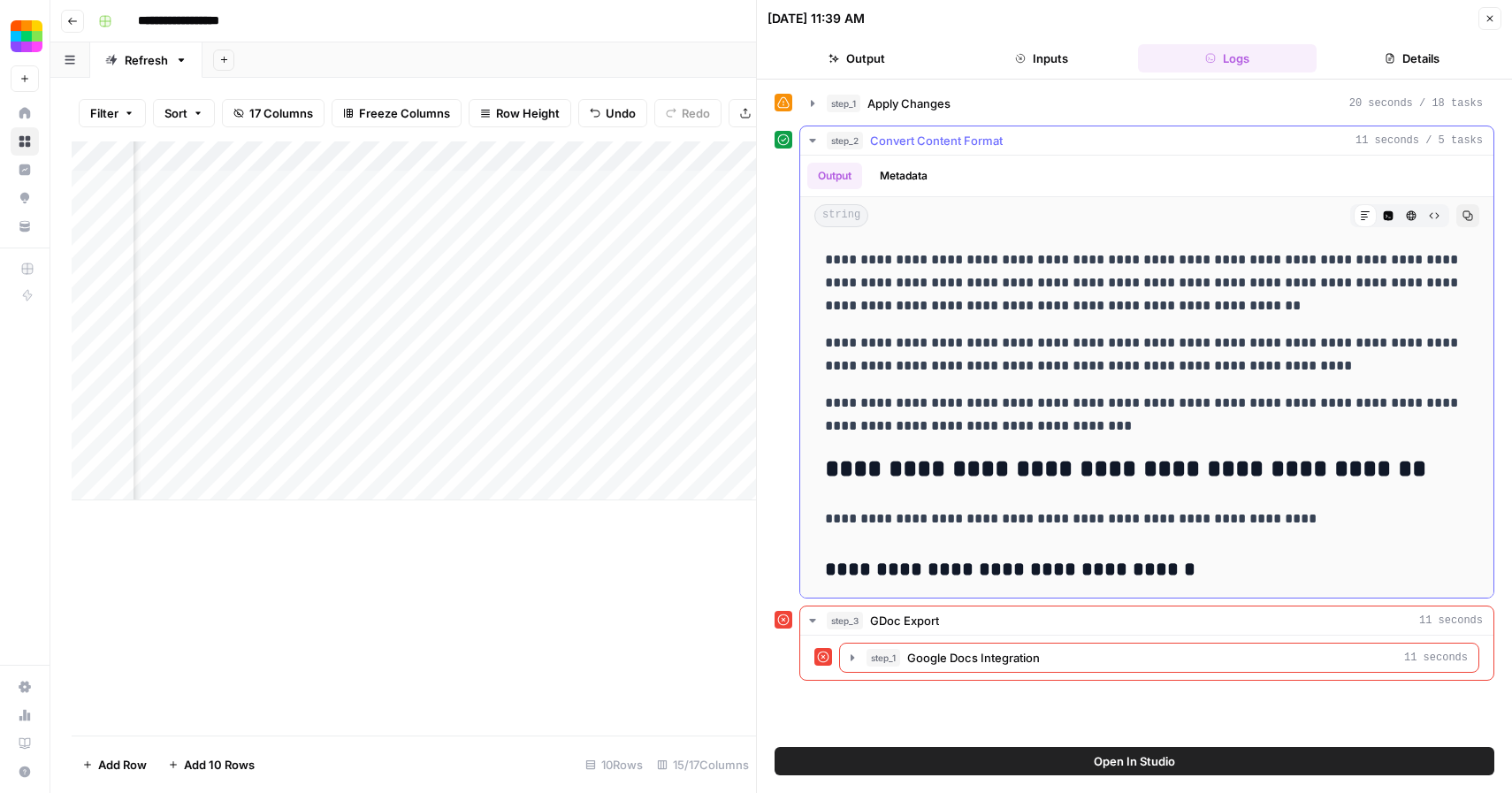
scroll to position [121, 0]
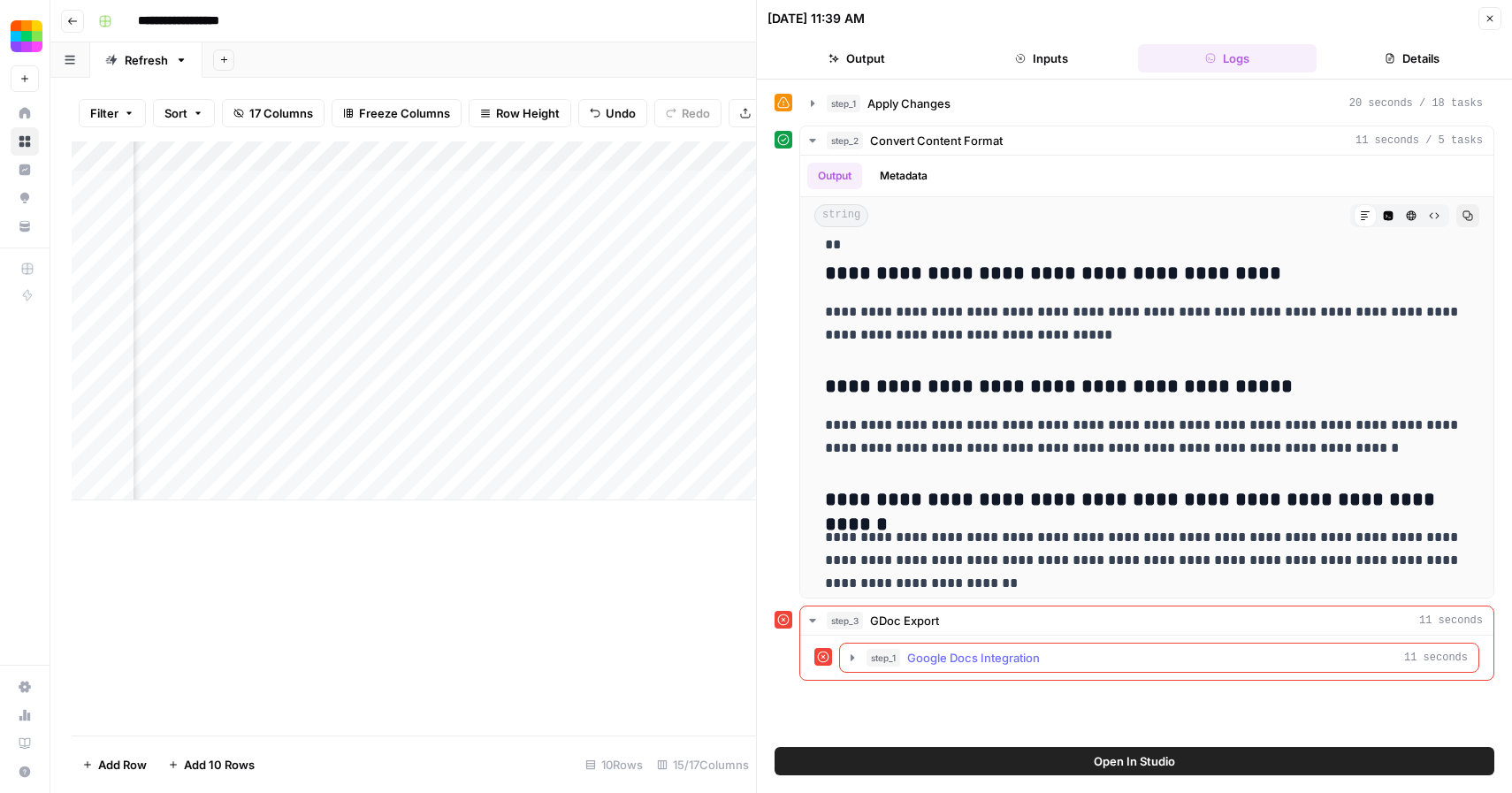
scroll to position [2764, 0]
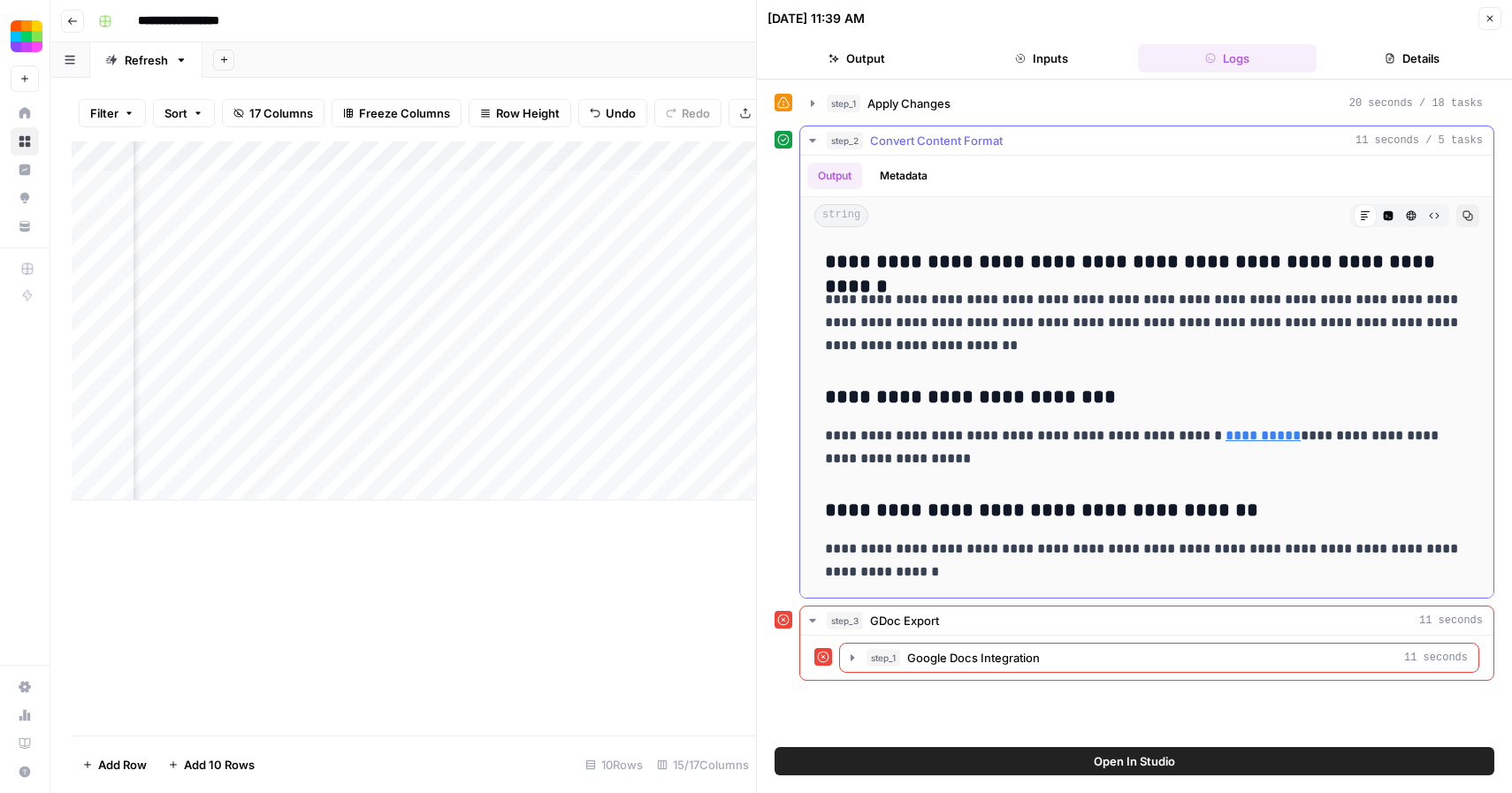
drag, startPoint x: 826, startPoint y: 260, endPoint x: 1129, endPoint y: 577, distance: 438.5
copy div "**********"
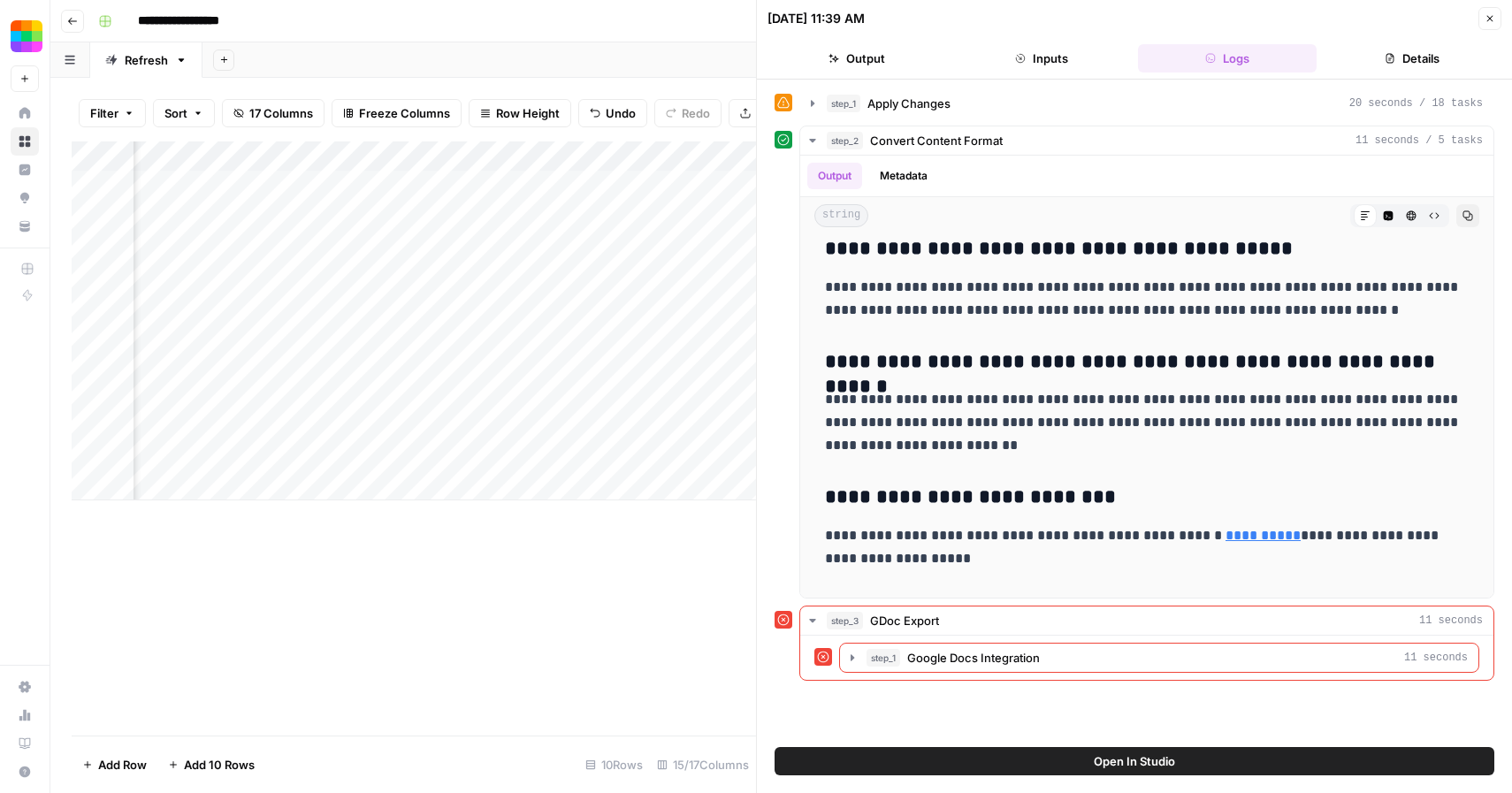
scroll to position [0, 1793]
click at [1482, 24] on button "Close" at bounding box center [1489, 18] width 23 height 23
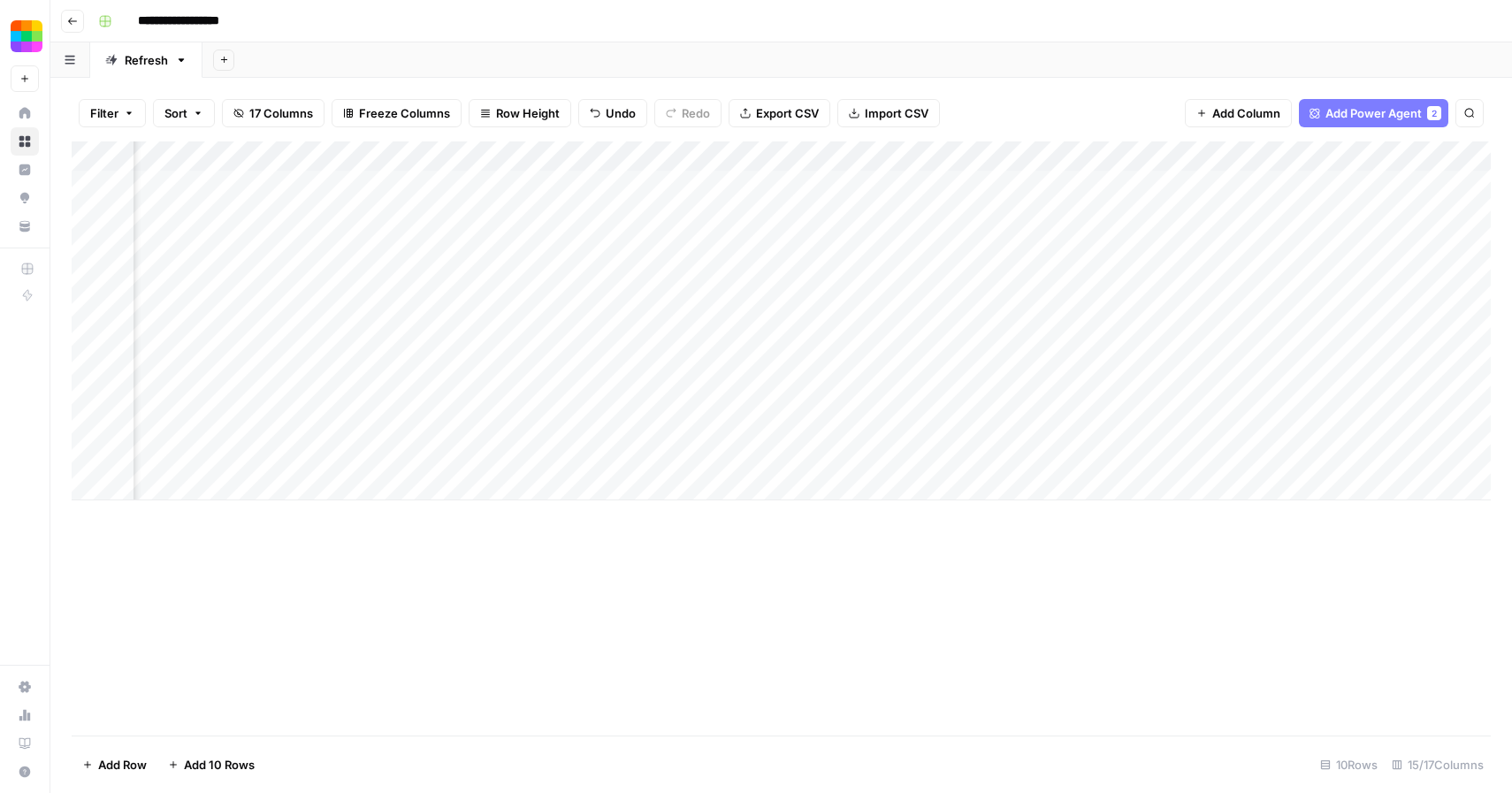
scroll to position [0, 1638]
click at [1371, 247] on div "Add Column" at bounding box center [781, 321] width 1419 height 359
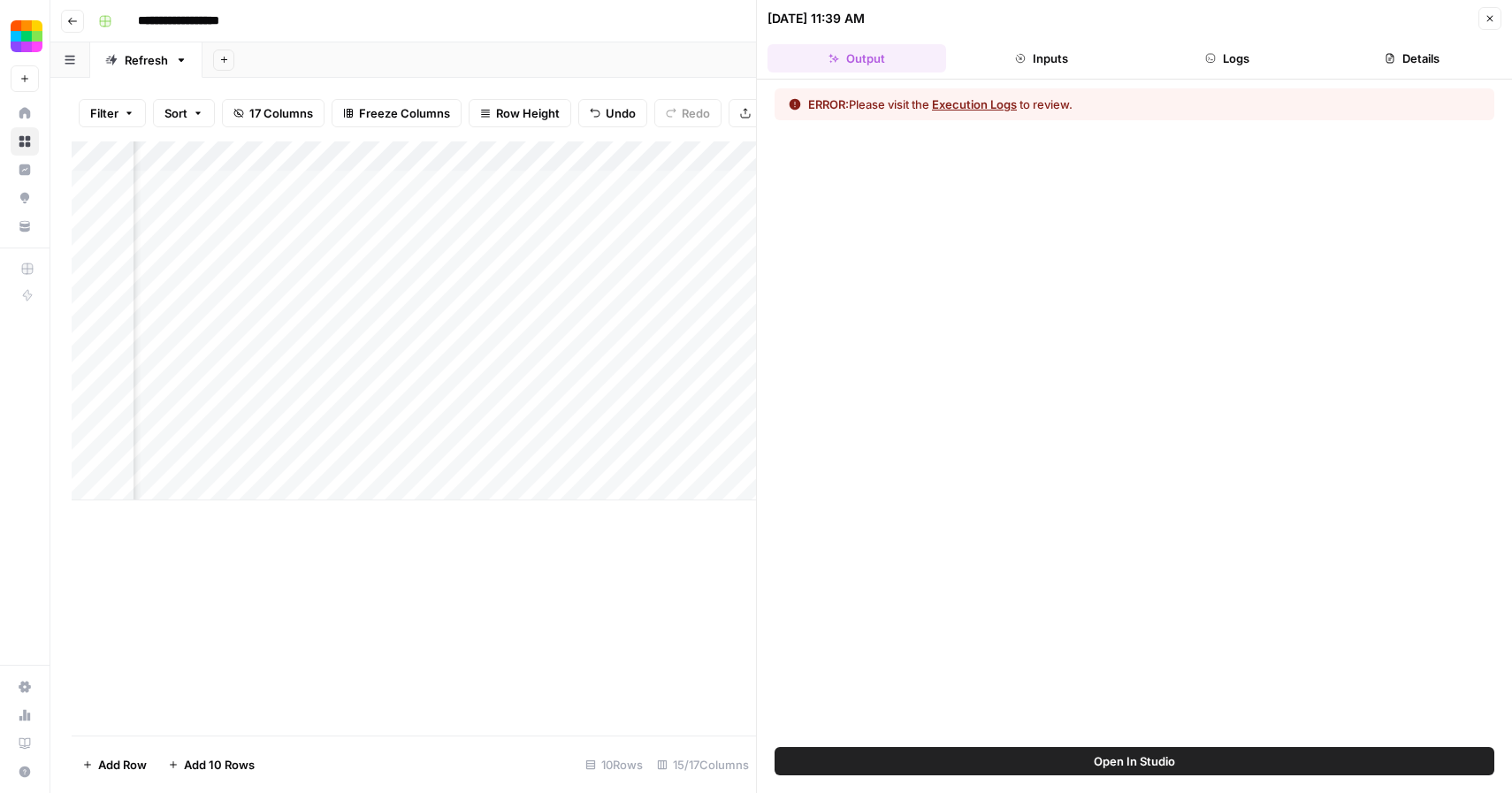
click at [992, 109] on button "Execution Logs" at bounding box center [974, 105] width 85 height 18
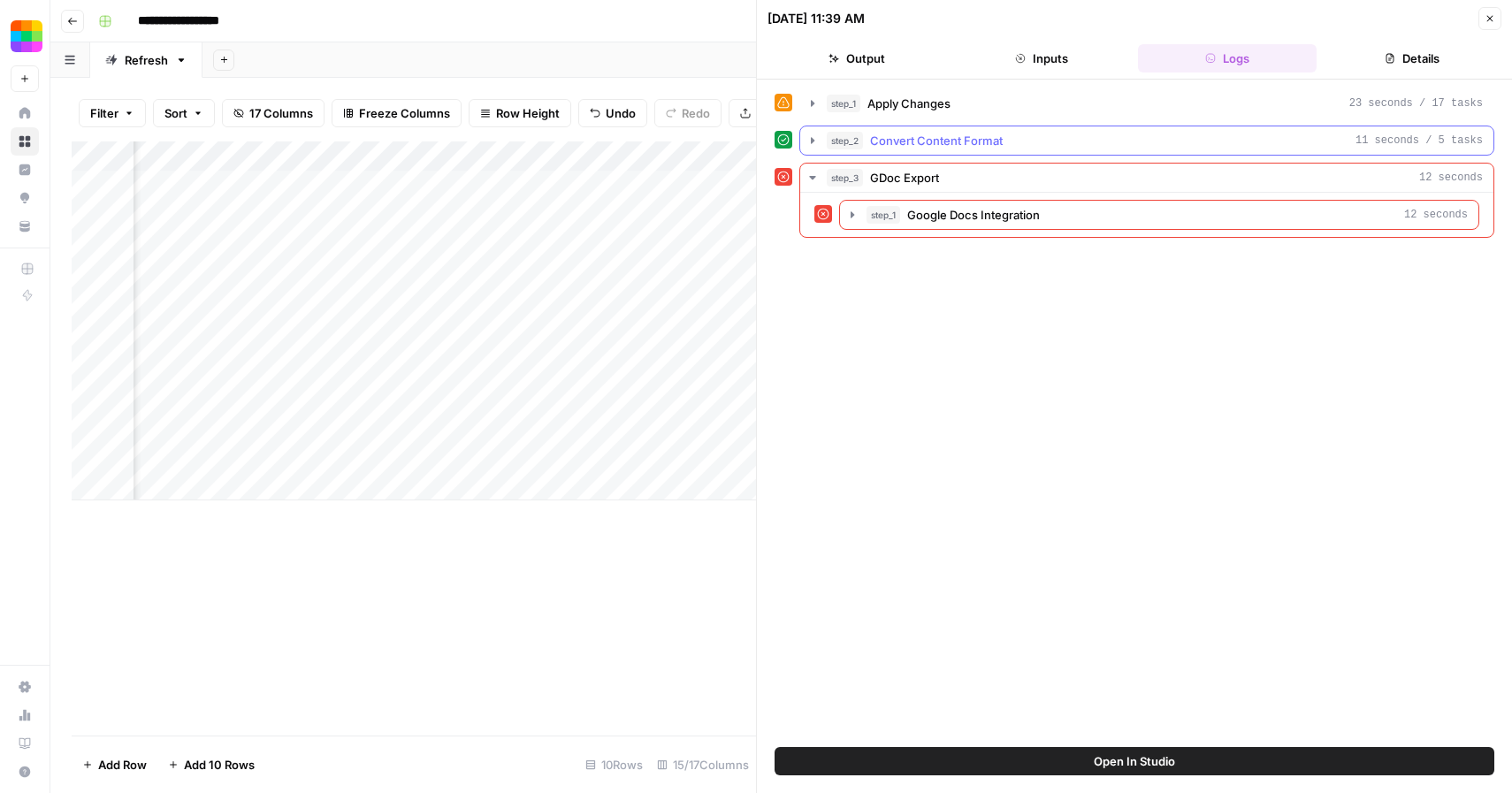
click at [970, 145] on span "Convert Content Format" at bounding box center [936, 141] width 133 height 18
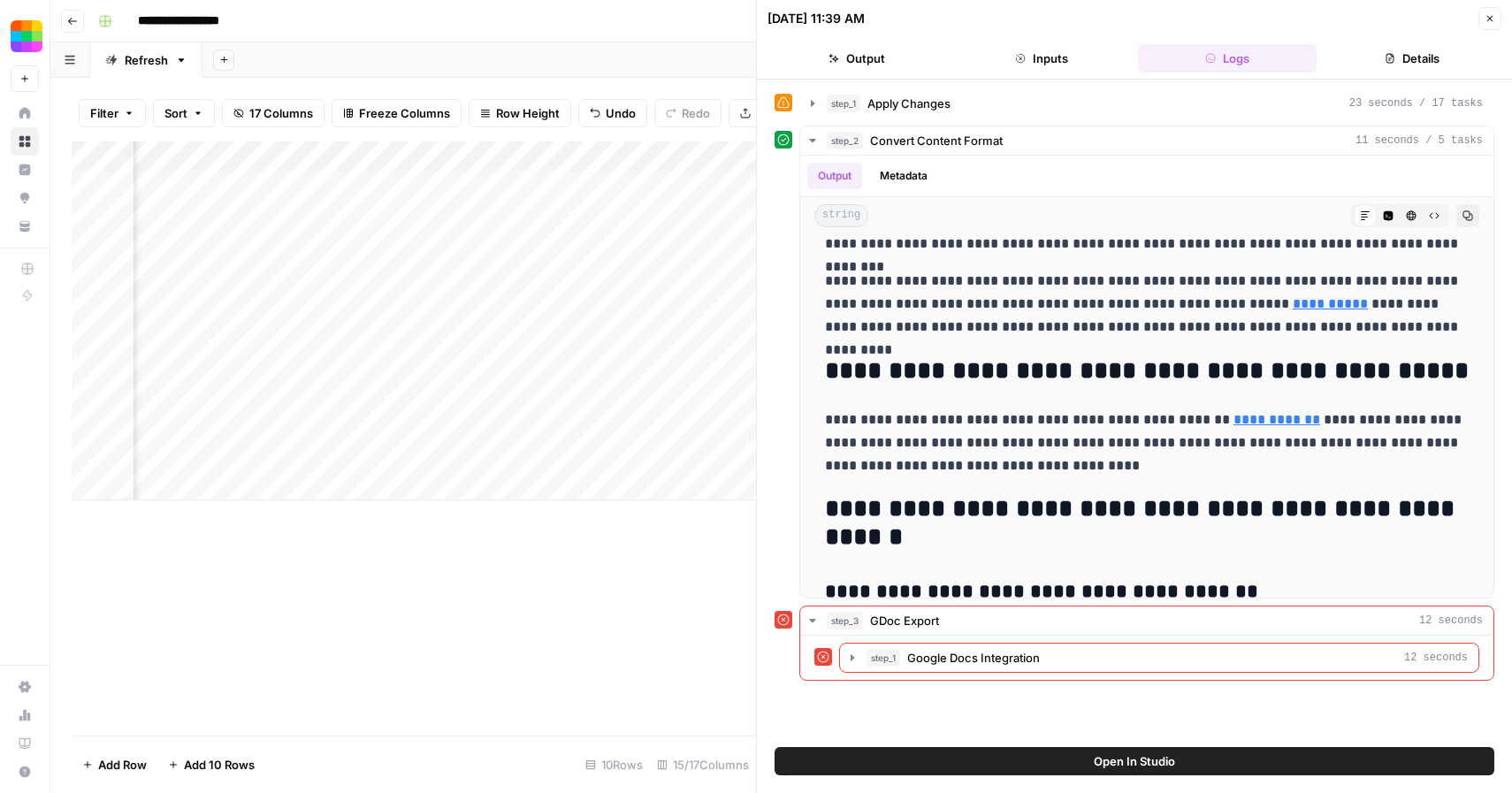
scroll to position [2146, 0]
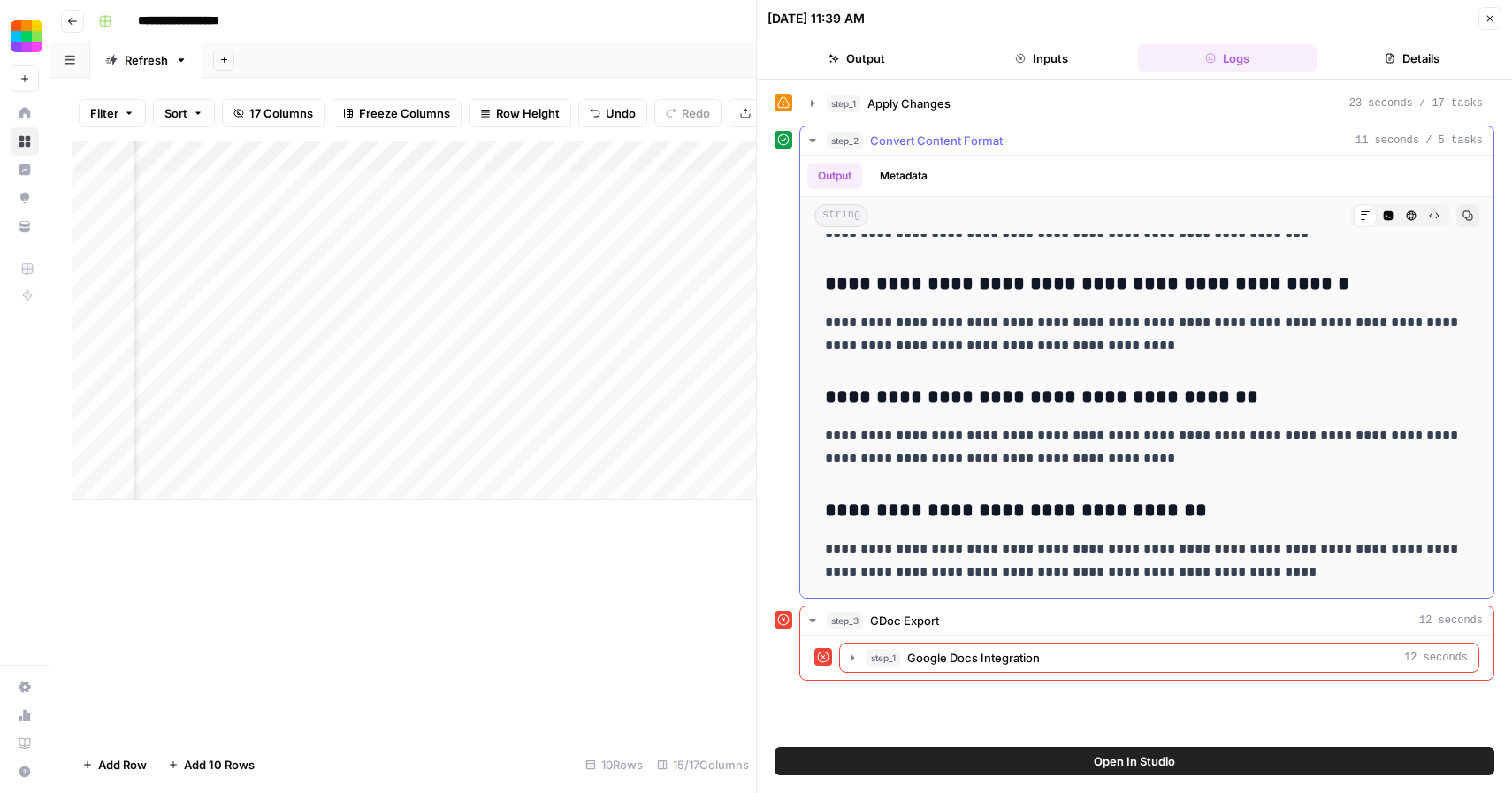
drag, startPoint x: 828, startPoint y: 259, endPoint x: 1243, endPoint y: 573, distance: 520.4
copy div "**********"
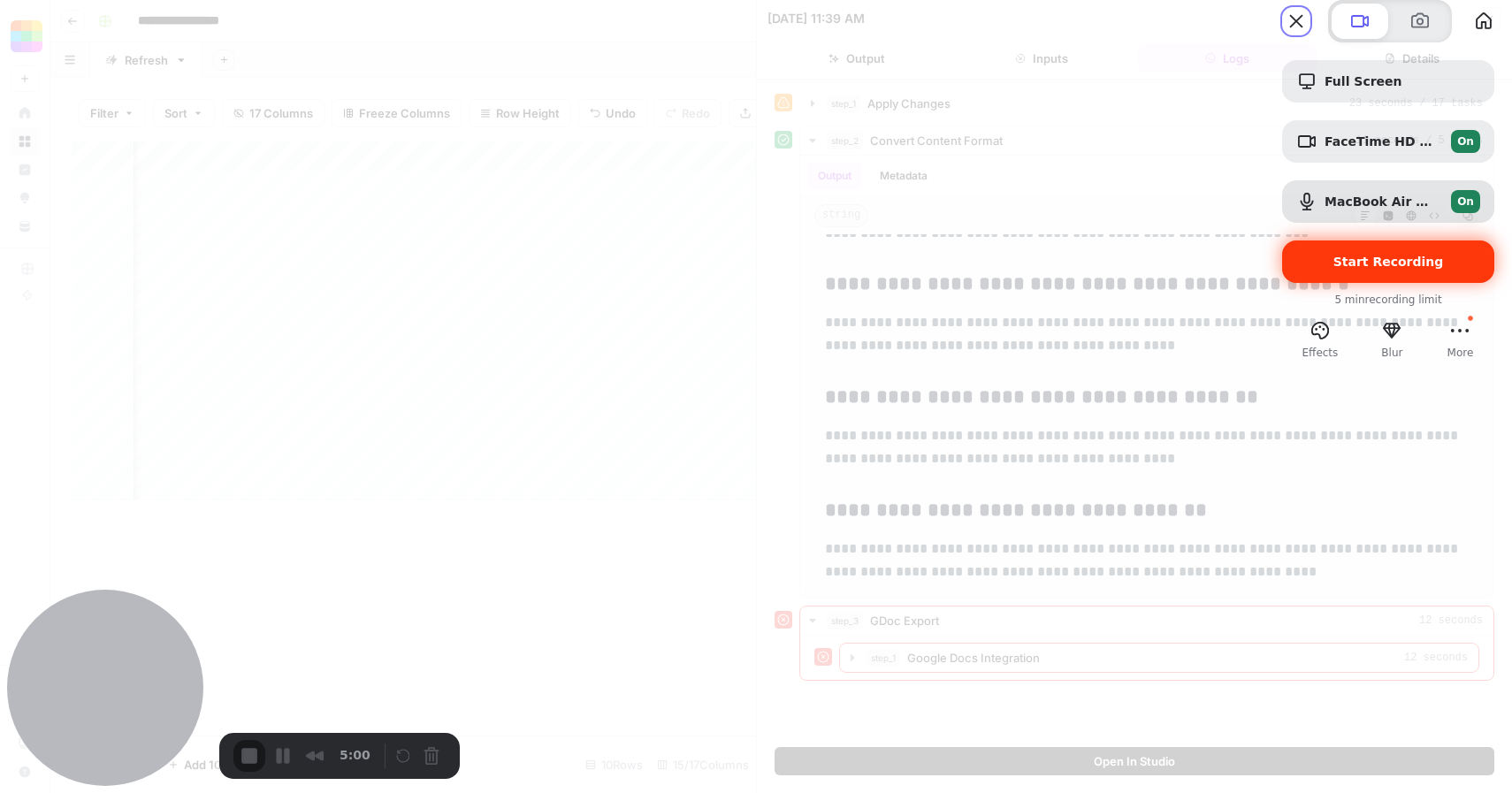
click at [1361, 269] on span "Start Recording" at bounding box center [1388, 262] width 111 height 14
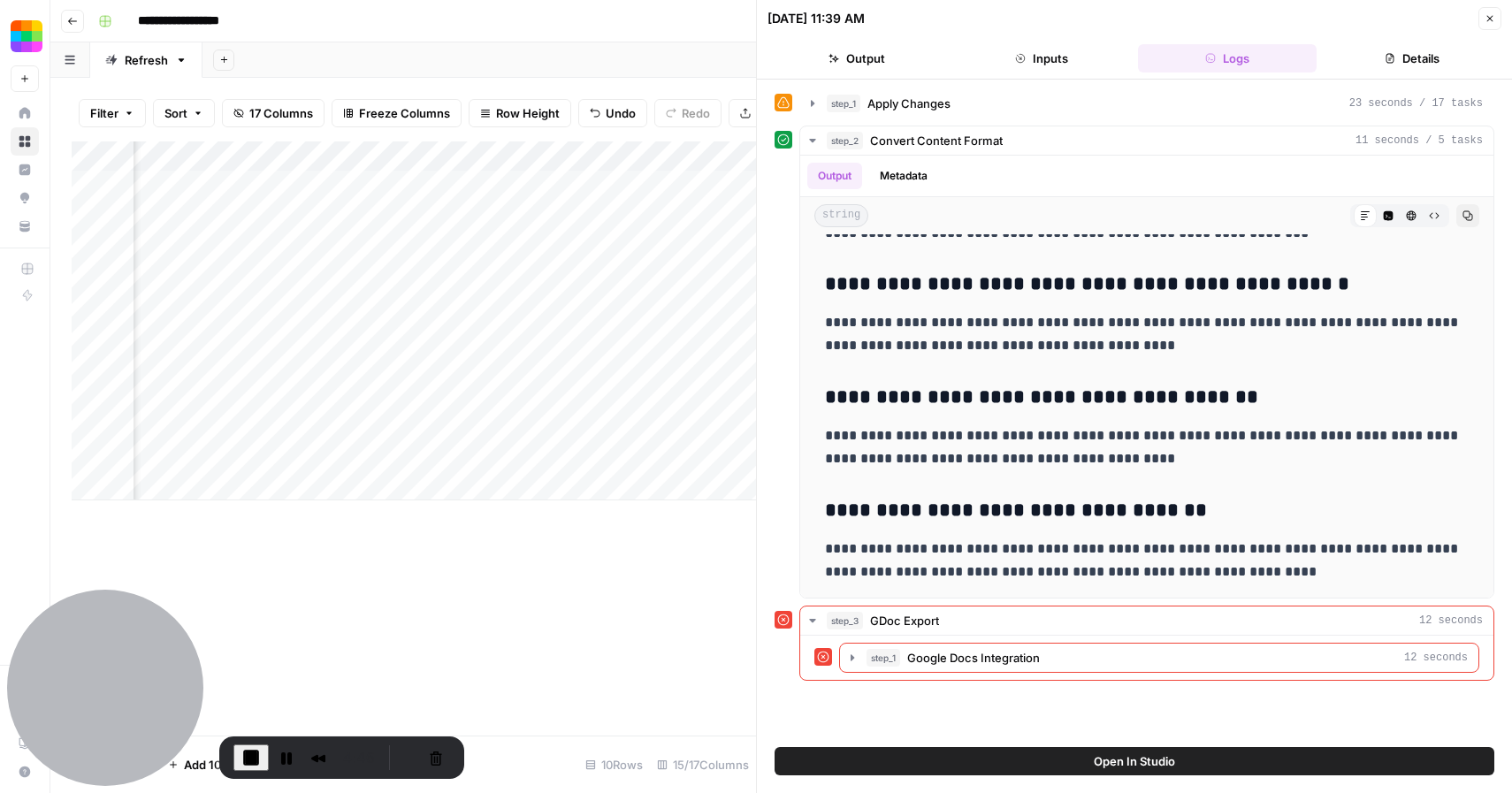
click at [1486, 25] on button "Close" at bounding box center [1489, 18] width 23 height 23
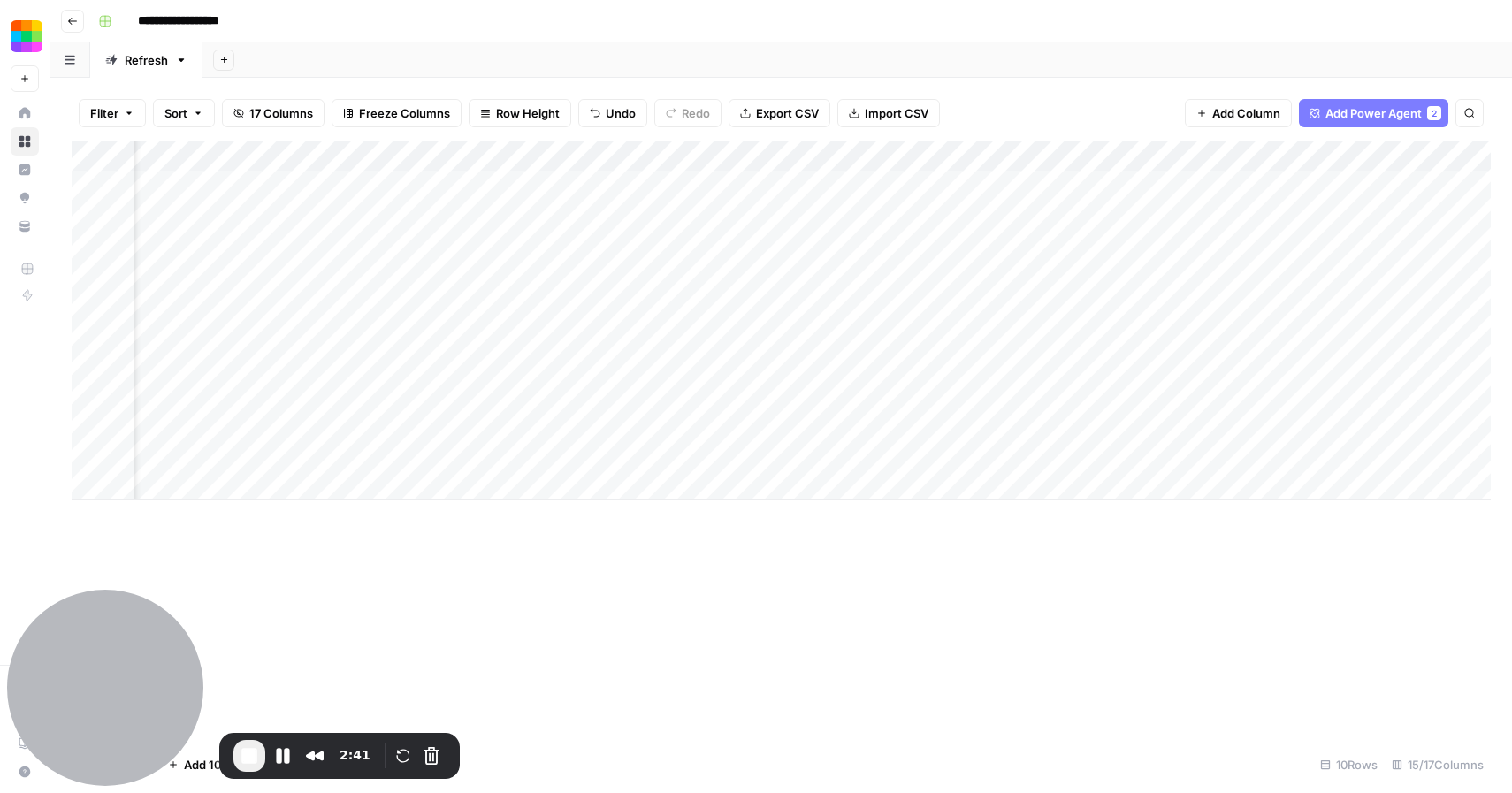
scroll to position [0, 1506]
